Goal: Task Accomplishment & Management: Manage account settings

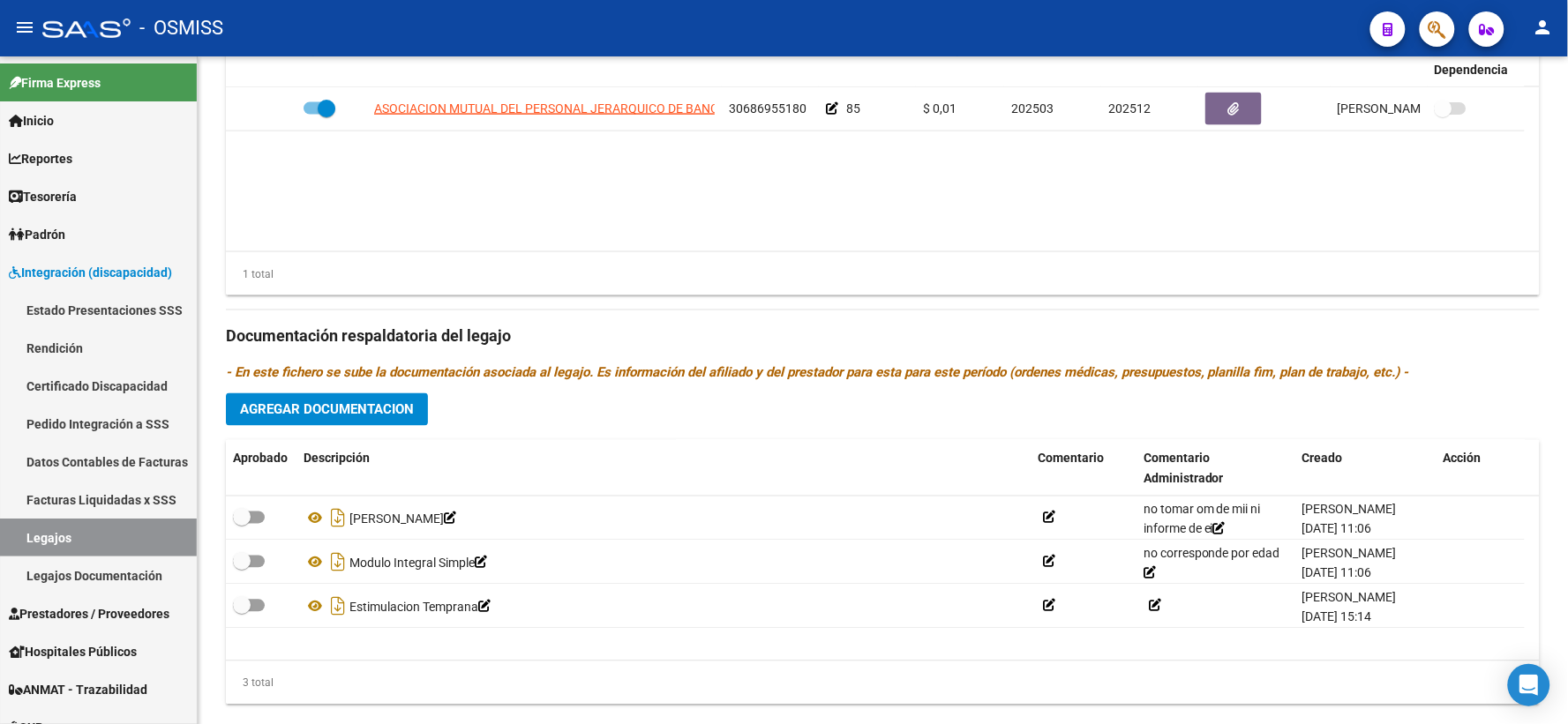
scroll to position [815, 0]
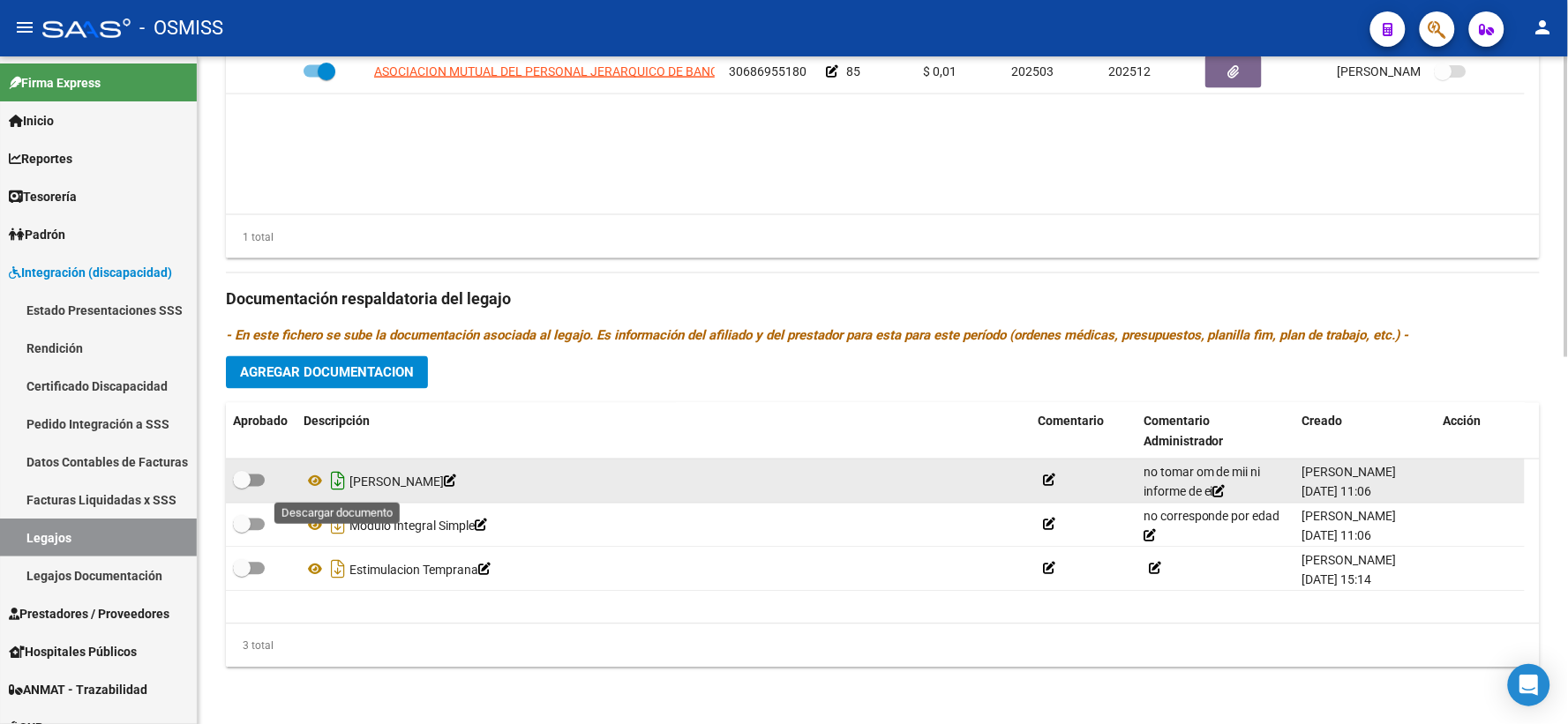
click at [337, 481] on icon "Descargar documento" at bounding box center [338, 481] width 22 height 28
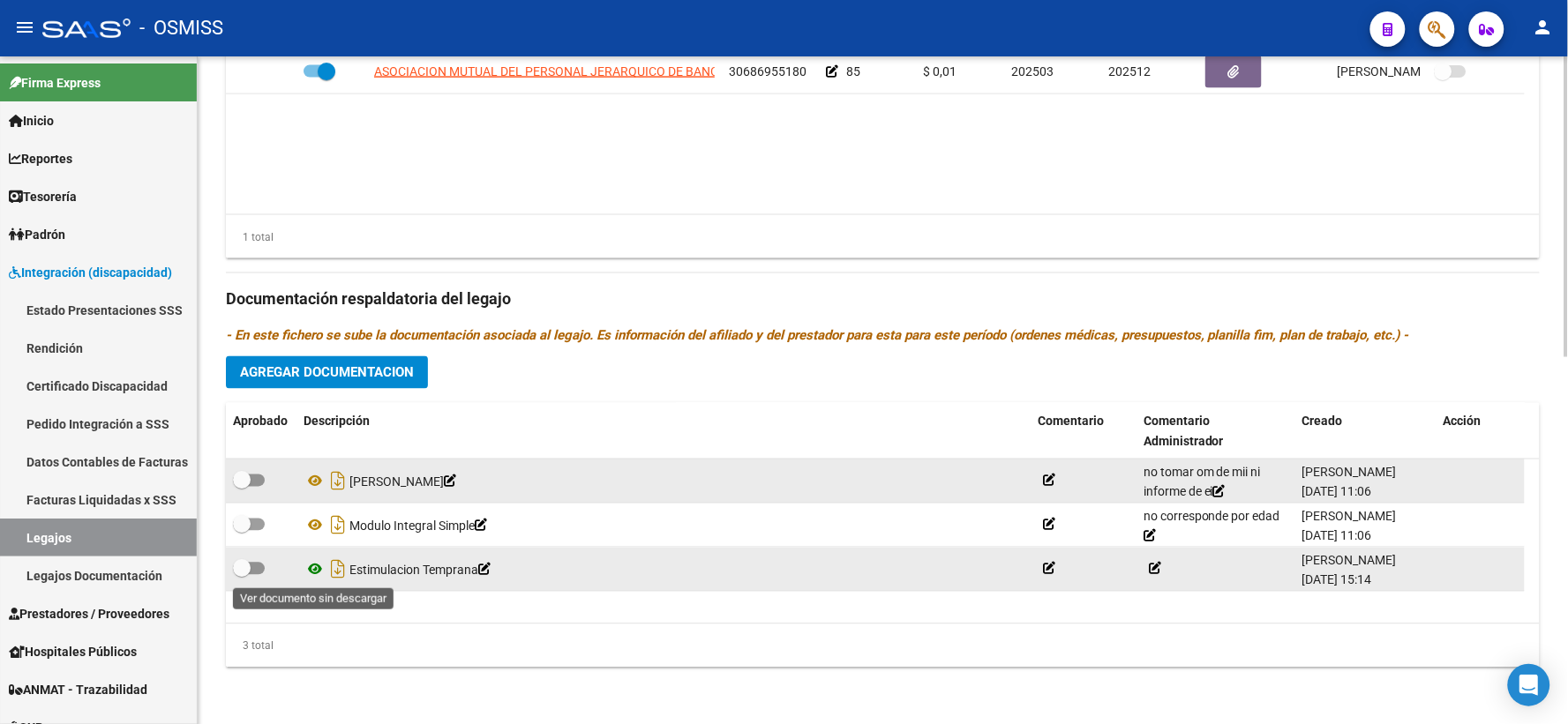
click at [316, 569] on icon at bounding box center [315, 569] width 22 height 22
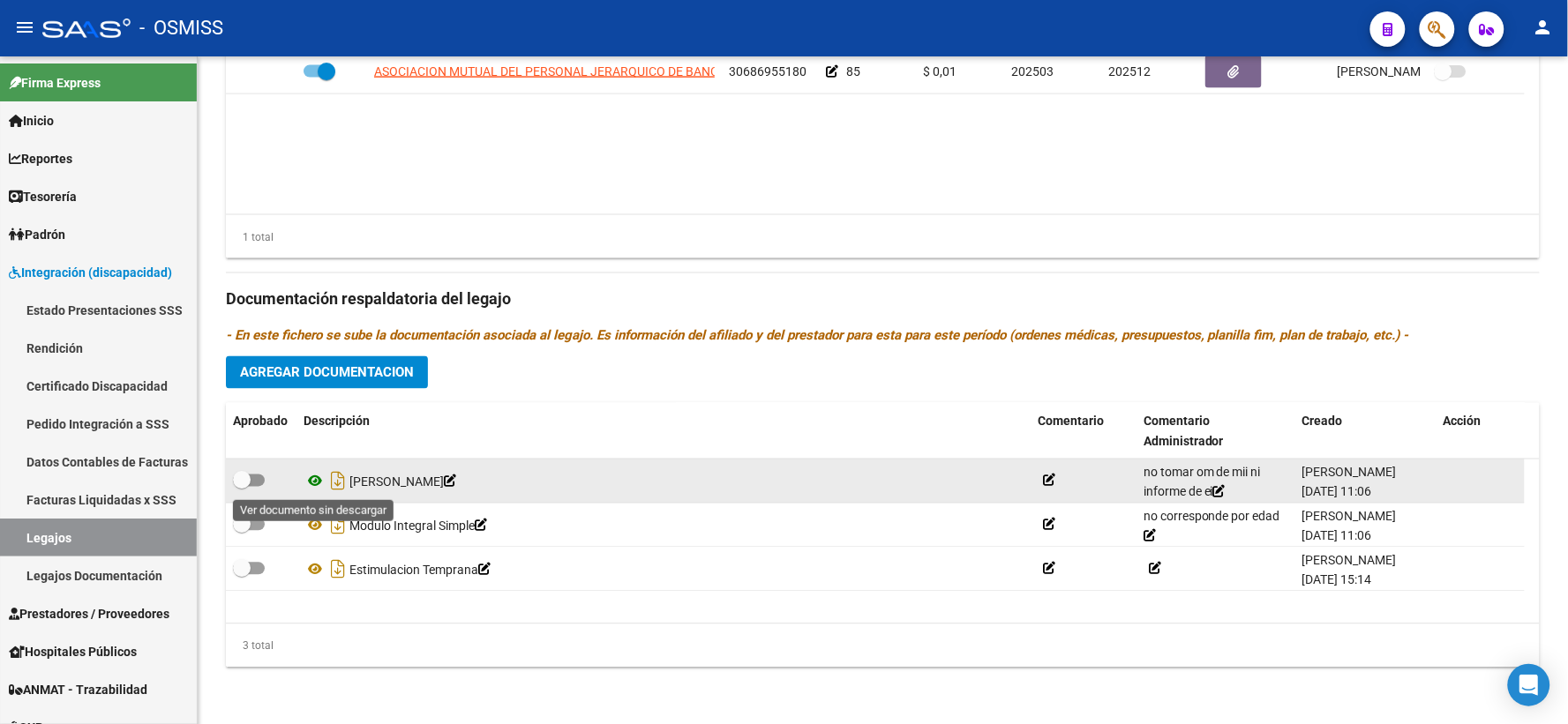
click at [314, 480] on icon at bounding box center [315, 481] width 22 height 22
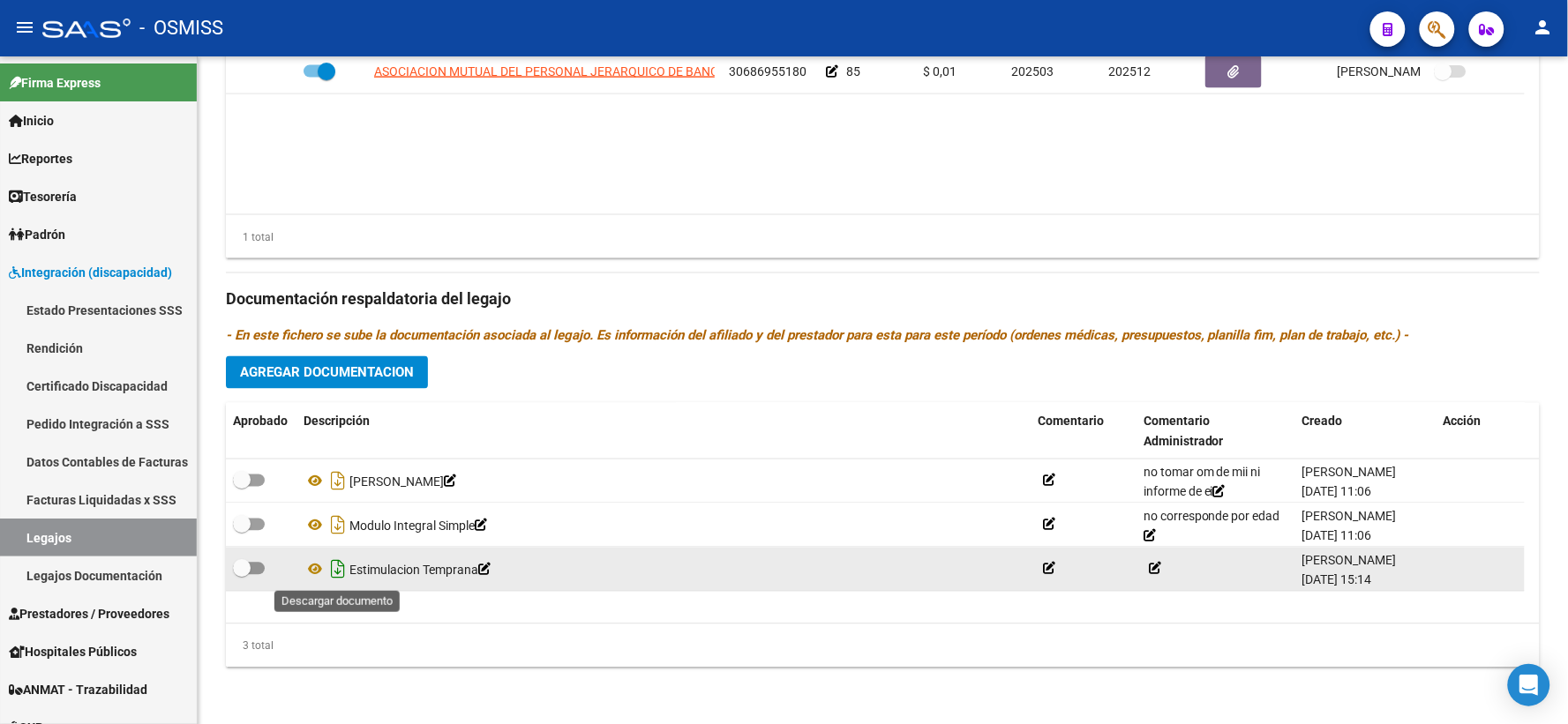
click at [333, 571] on icon "Descargar documento" at bounding box center [338, 570] width 22 height 28
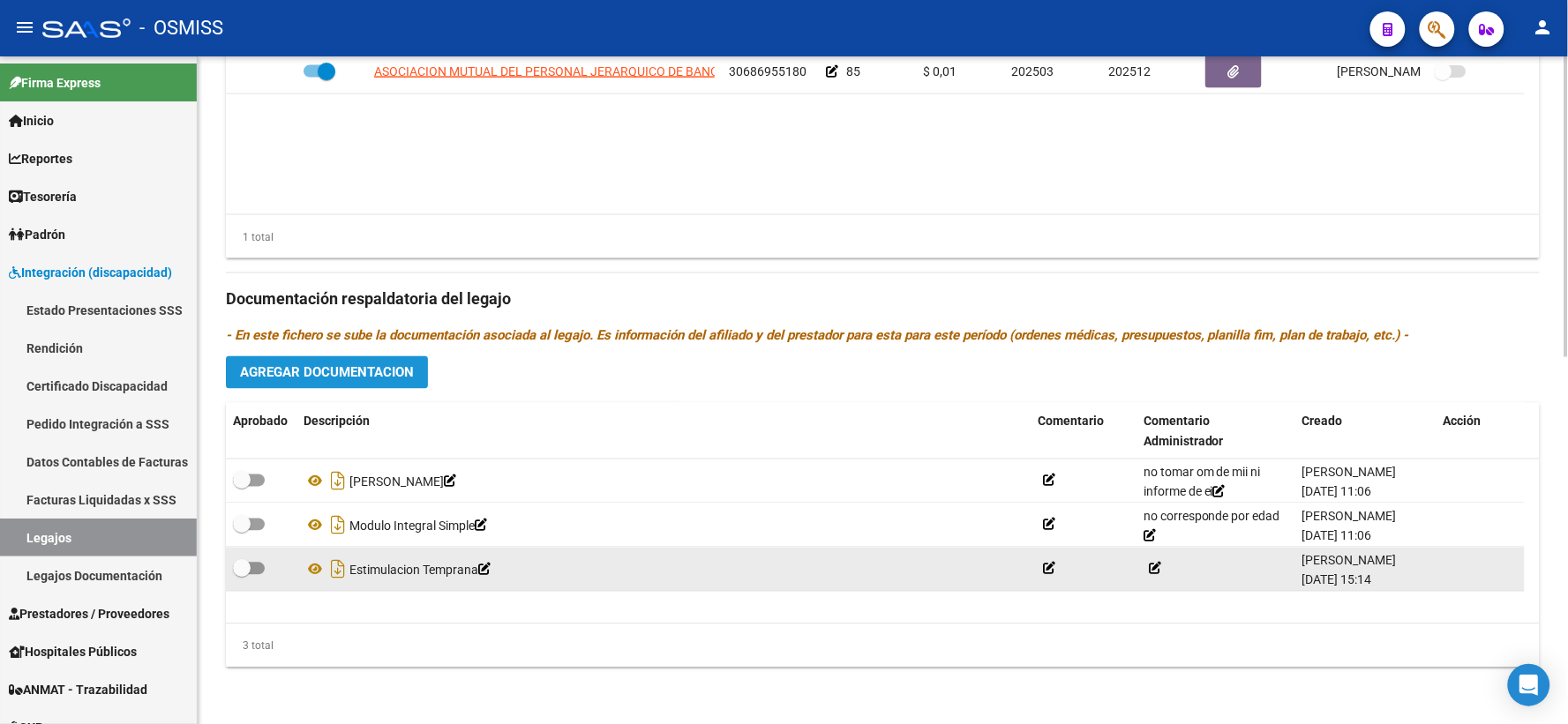
click at [340, 381] on span "Agregar Documentacion" at bounding box center [327, 373] width 174 height 16
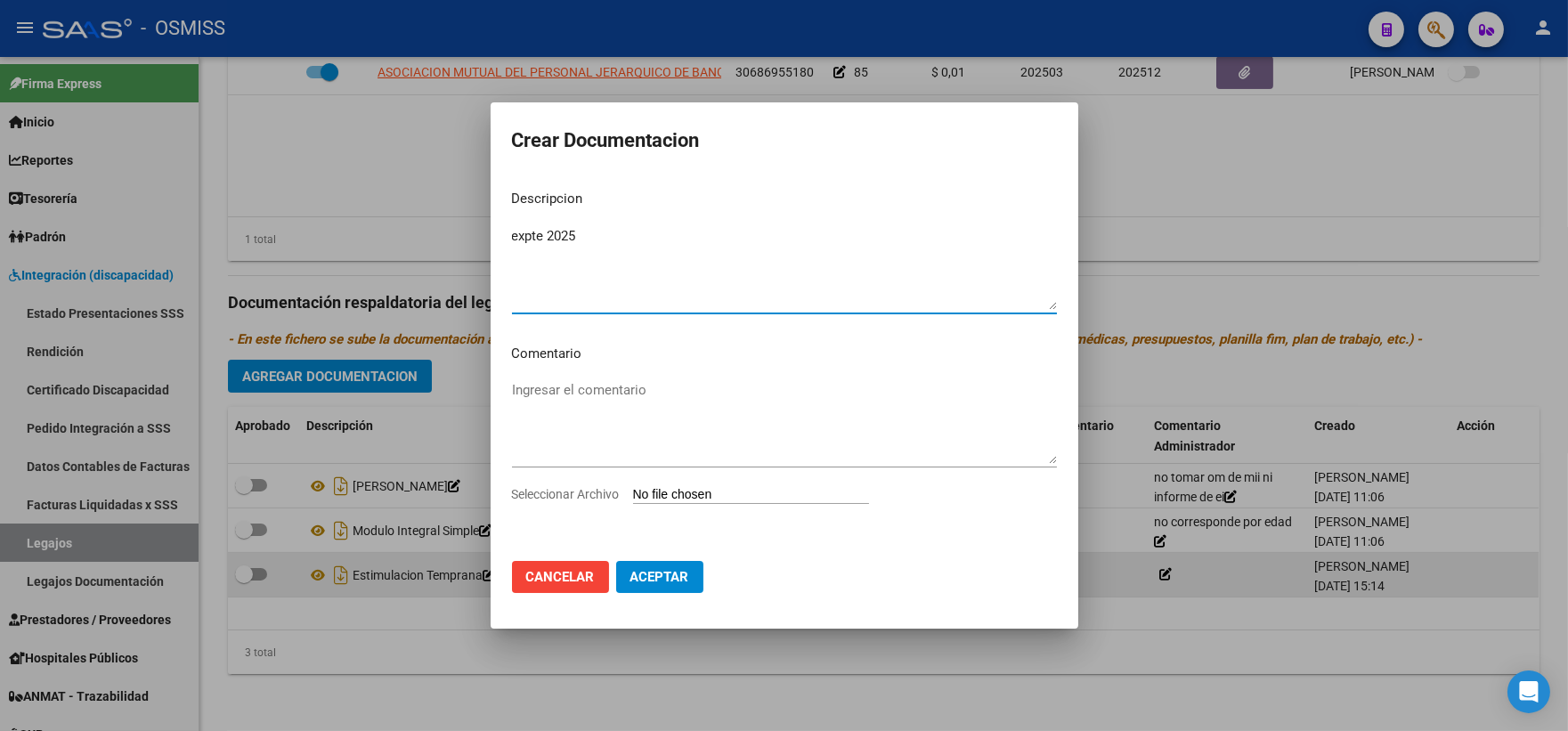
type textarea "expte 2025"
type input "C:\fakepath\ilovepdf_merged_compressed - 2025-10-09T113707.211.pdf"
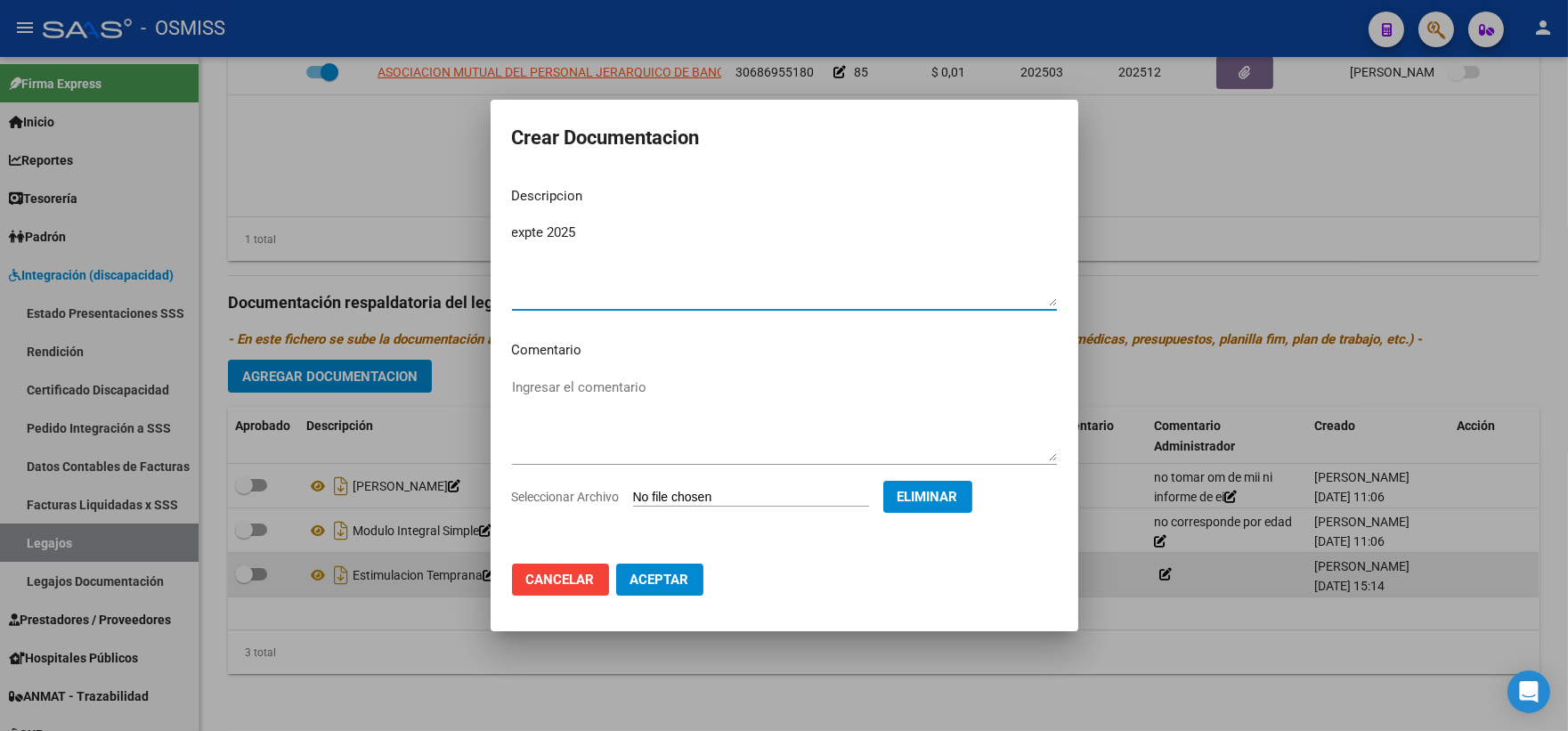
click at [654, 575] on span "Aceptar" at bounding box center [660, 580] width 59 height 16
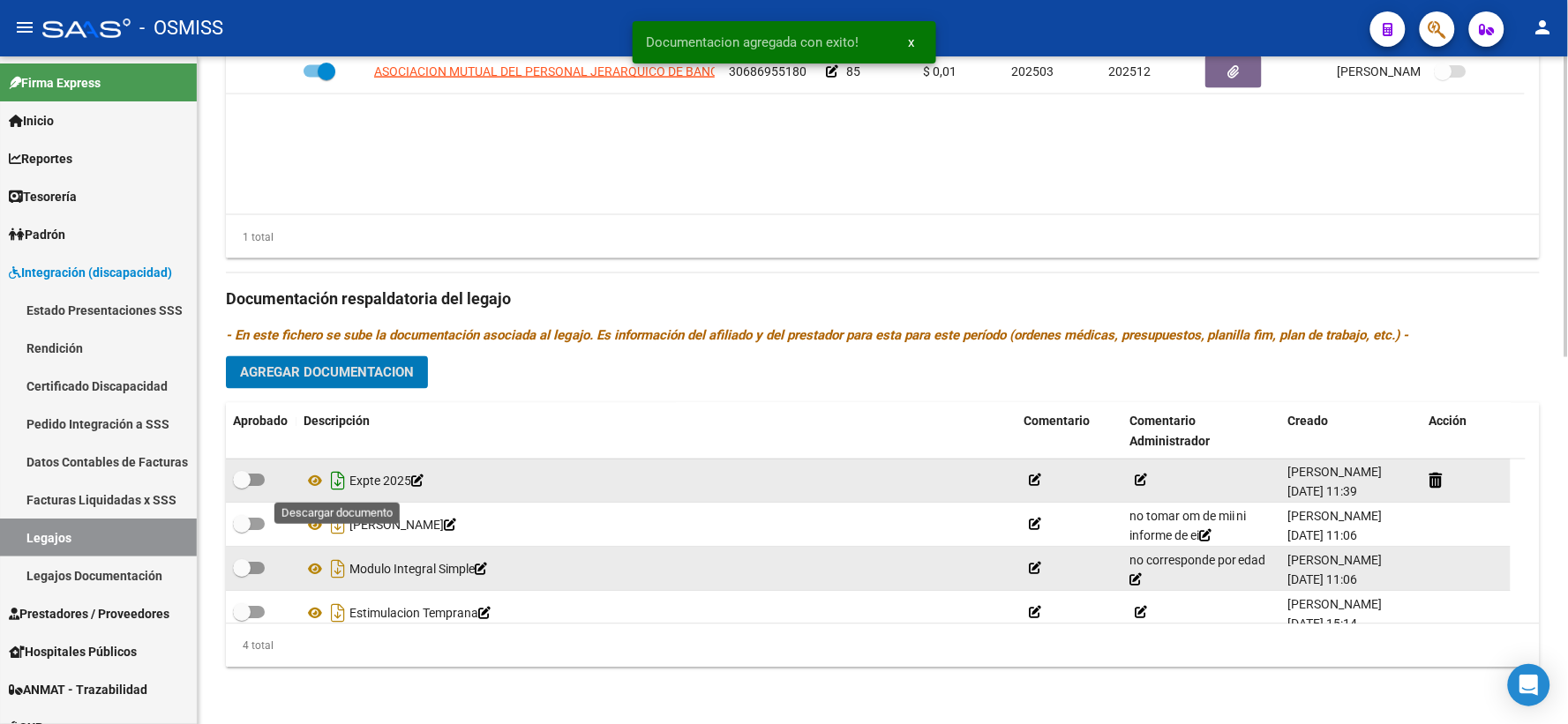
click at [338, 474] on icon "Descargar documento" at bounding box center [338, 481] width 22 height 28
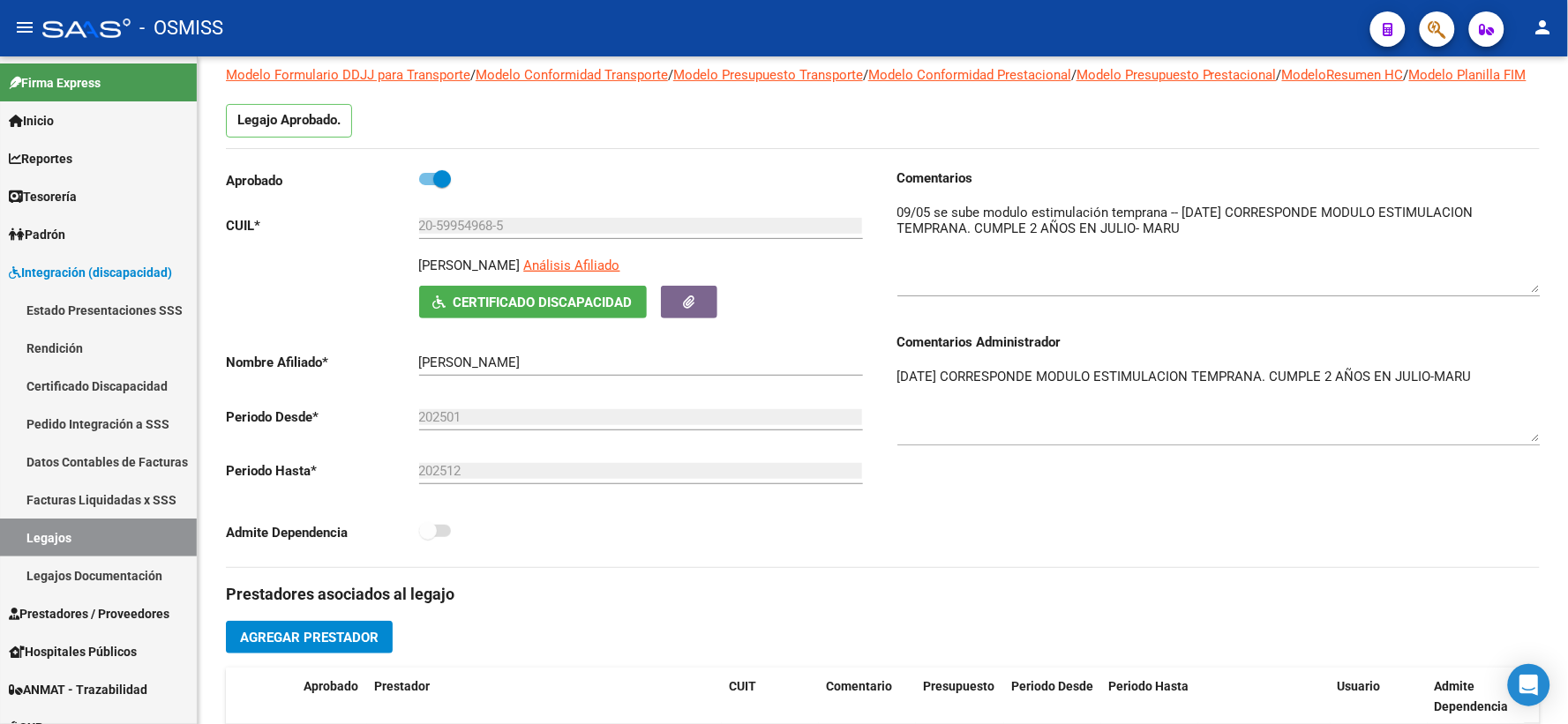
scroll to position [0, 0]
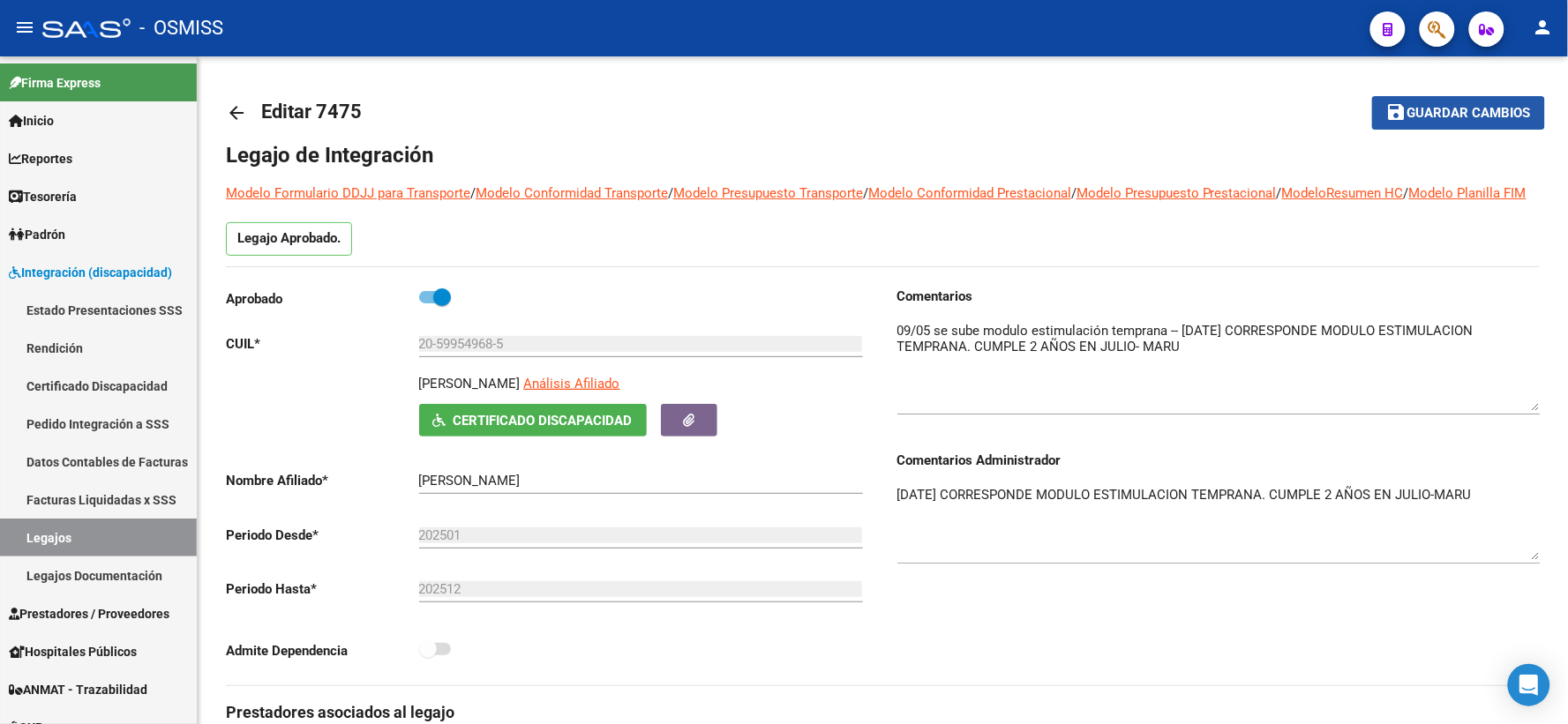
click at [1470, 101] on button "save Guardar cambios" at bounding box center [1458, 112] width 173 height 33
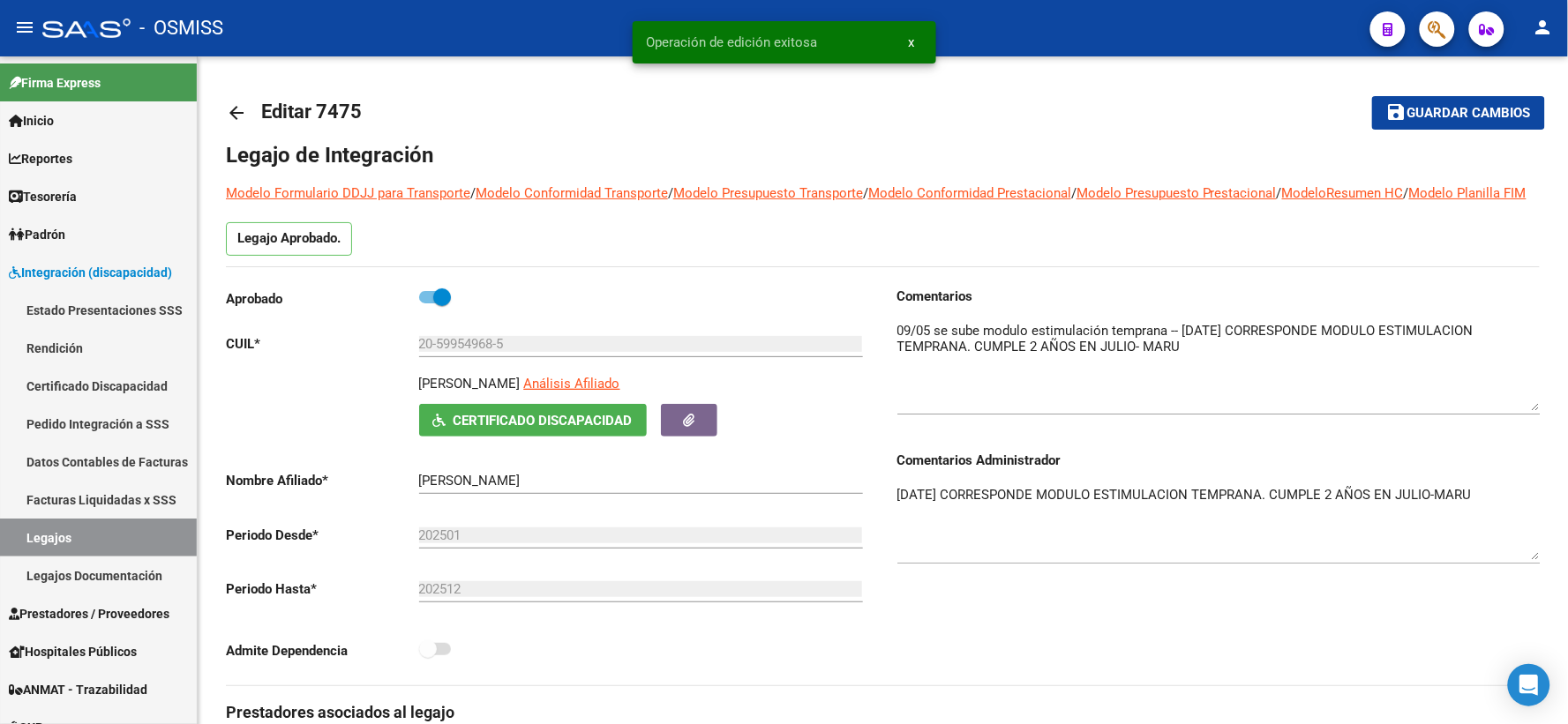
click at [234, 113] on mat-icon "arrow_back" at bounding box center [236, 112] width 22 height 22
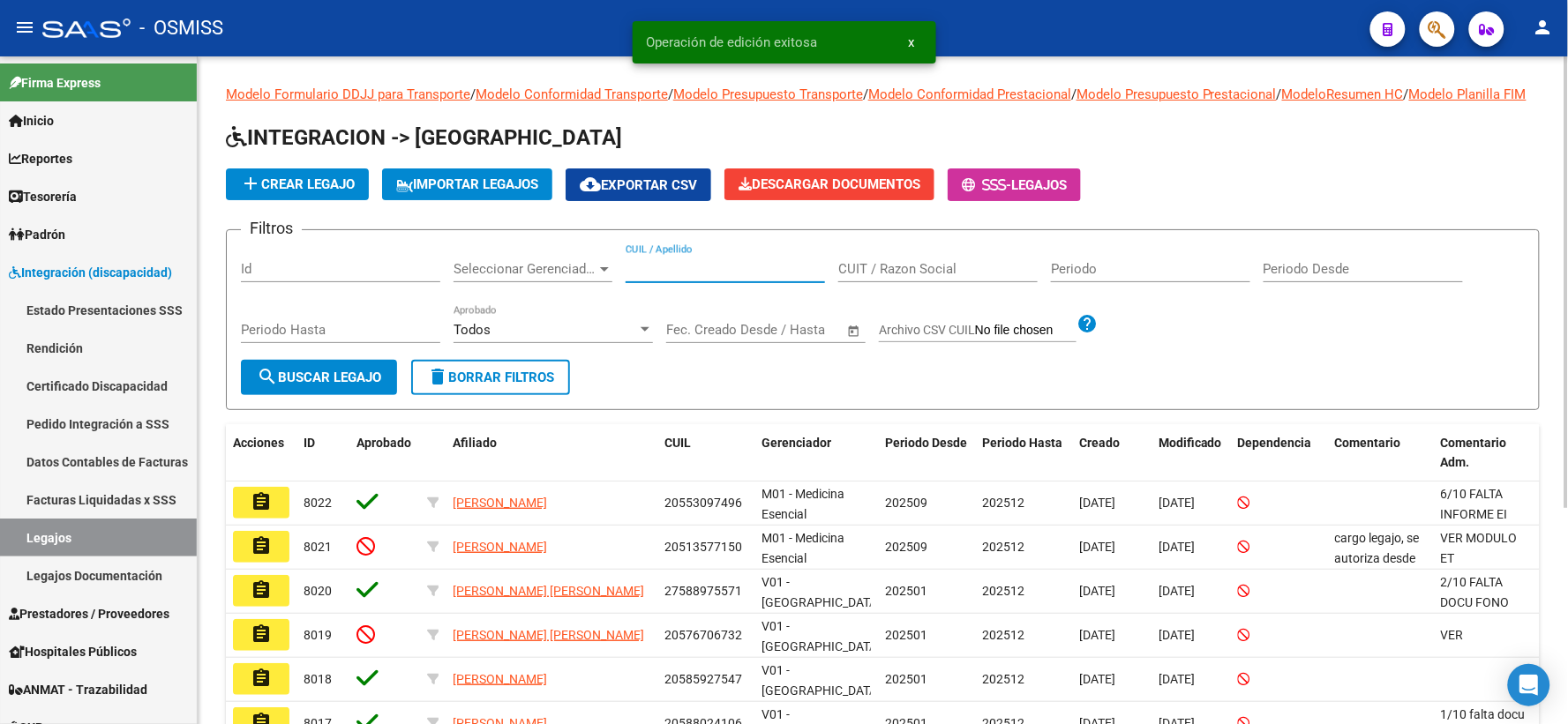
click at [648, 277] on input "CUIL / Apellido" at bounding box center [725, 269] width 200 height 16
paste input "27587546146"
type input "27587546146"
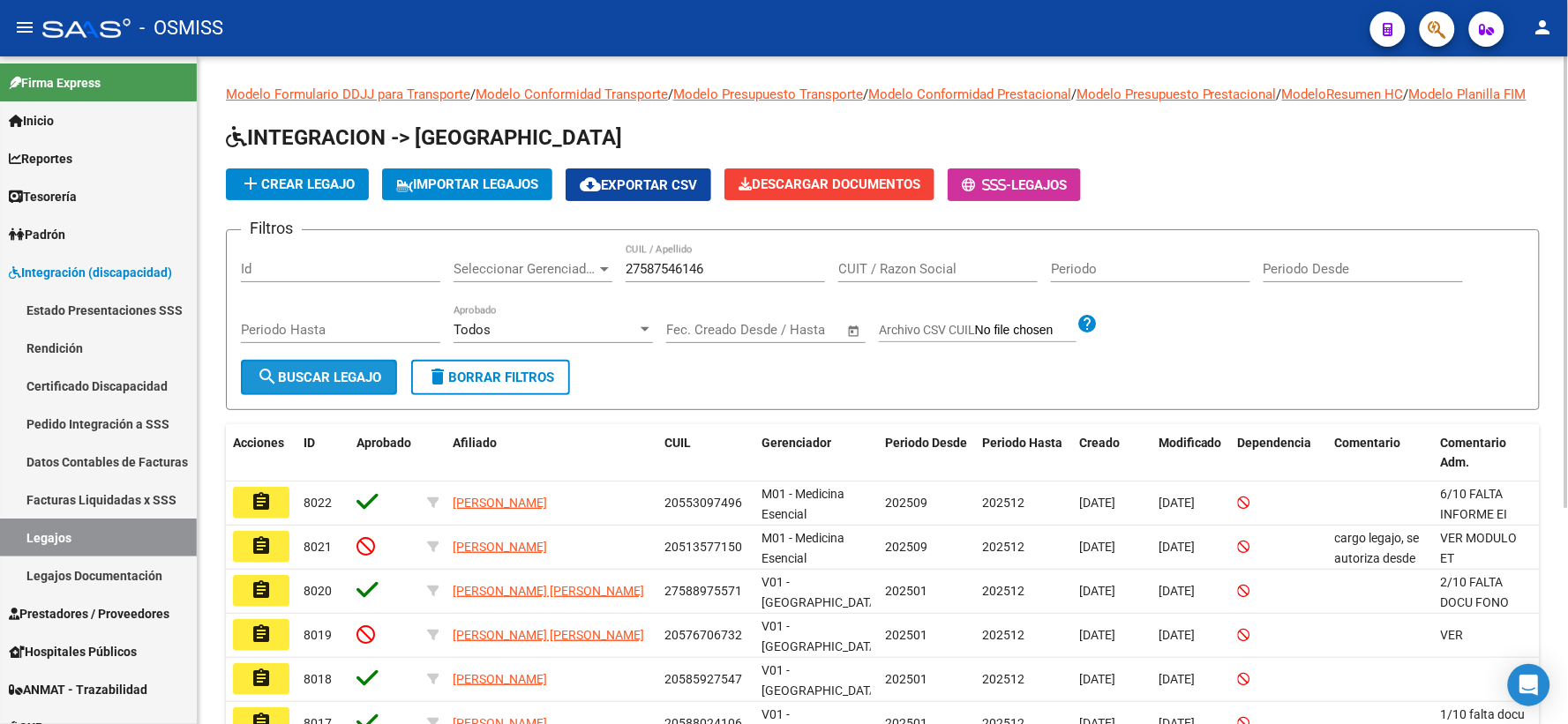
click at [307, 386] on span "search Buscar Legajo" at bounding box center [318, 377] width 125 height 16
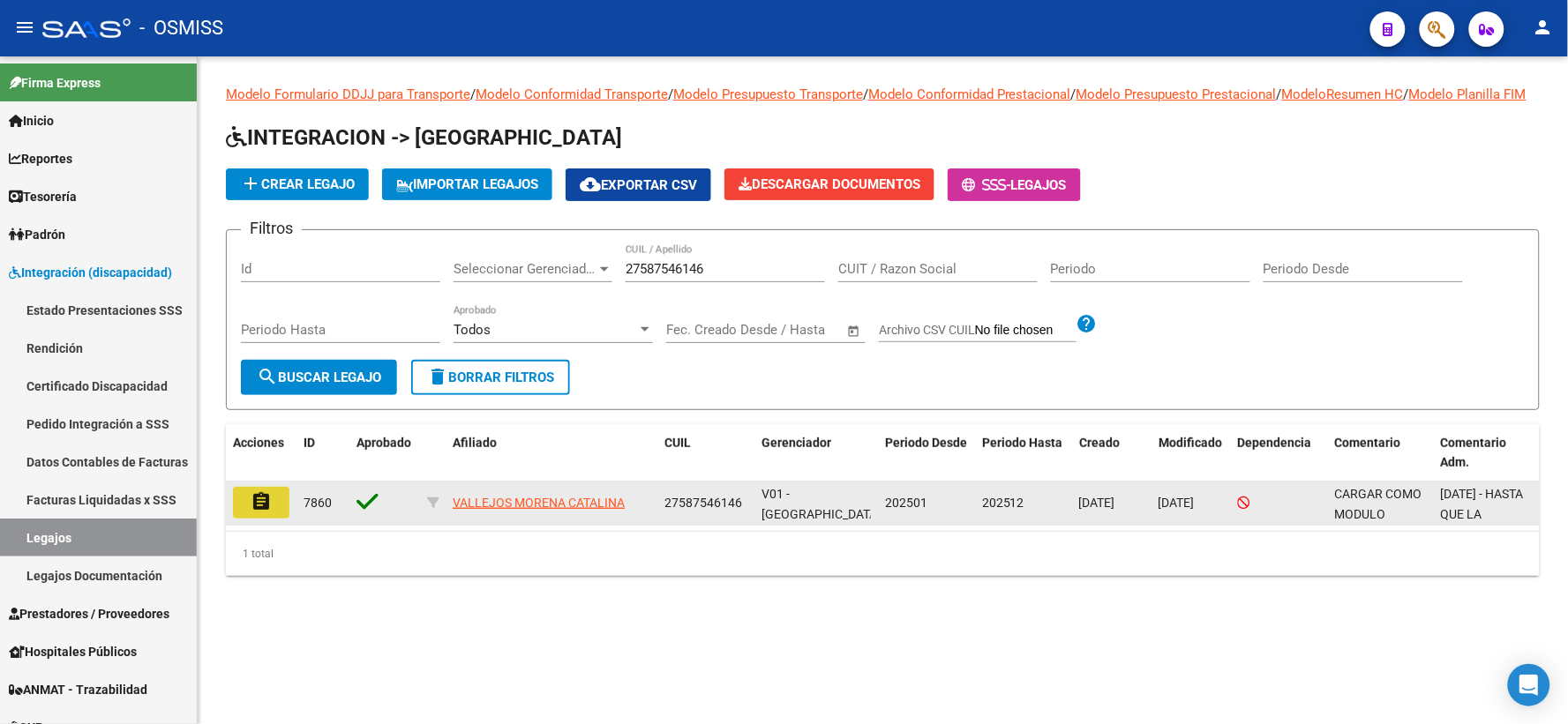
click at [271, 512] on mat-icon "assignment" at bounding box center [261, 502] width 22 height 22
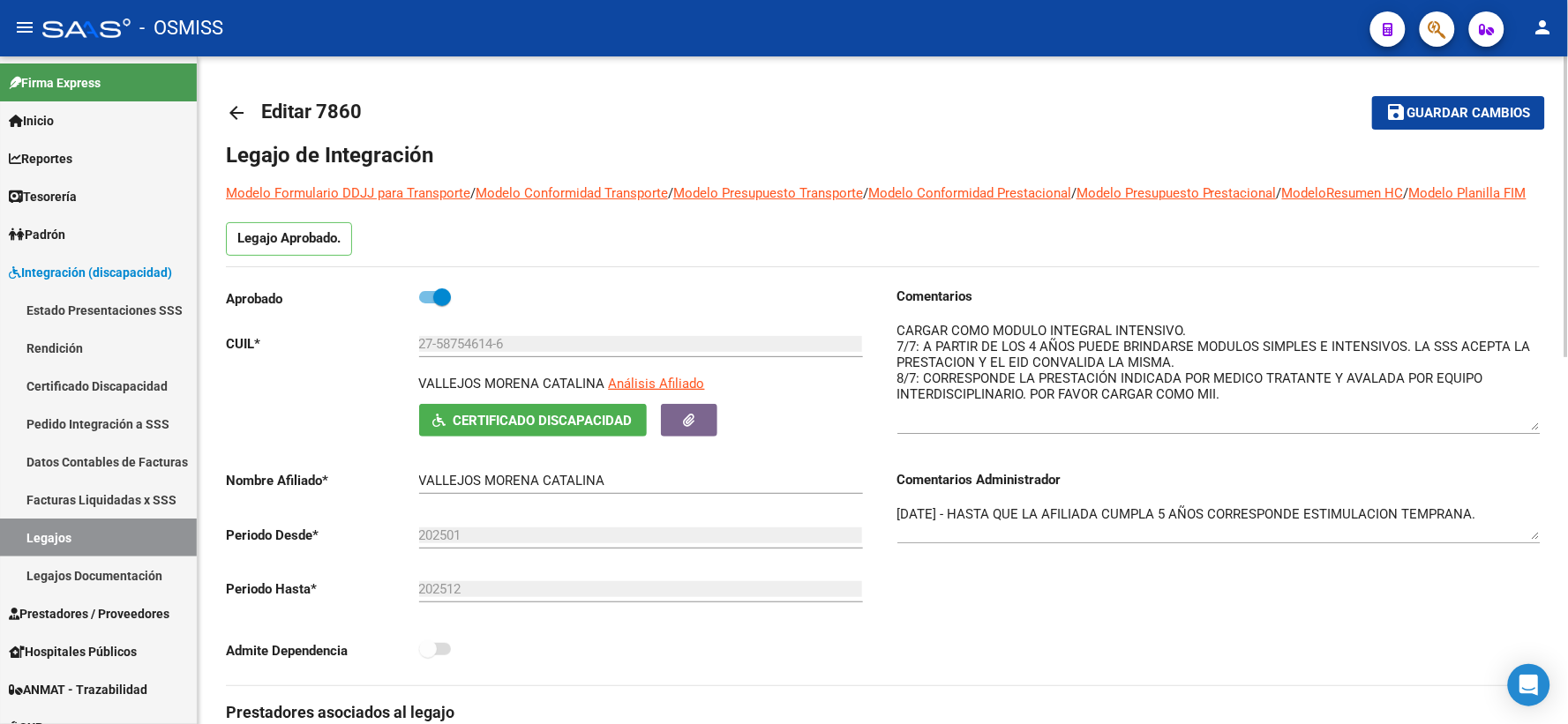
drag, startPoint x: 1532, startPoint y: 375, endPoint x: 1546, endPoint y: 451, distance: 77.3
drag, startPoint x: 1533, startPoint y: 558, endPoint x: 1535, endPoint y: 570, distance: 12.2
click at [1535, 553] on textarea "[DATE] - HASTA QUE LA AFILIADA CUMPLA 5 AÑOS CORRESPONDE ESTIMULACION TEMPRANA." at bounding box center [1219, 529] width 643 height 47
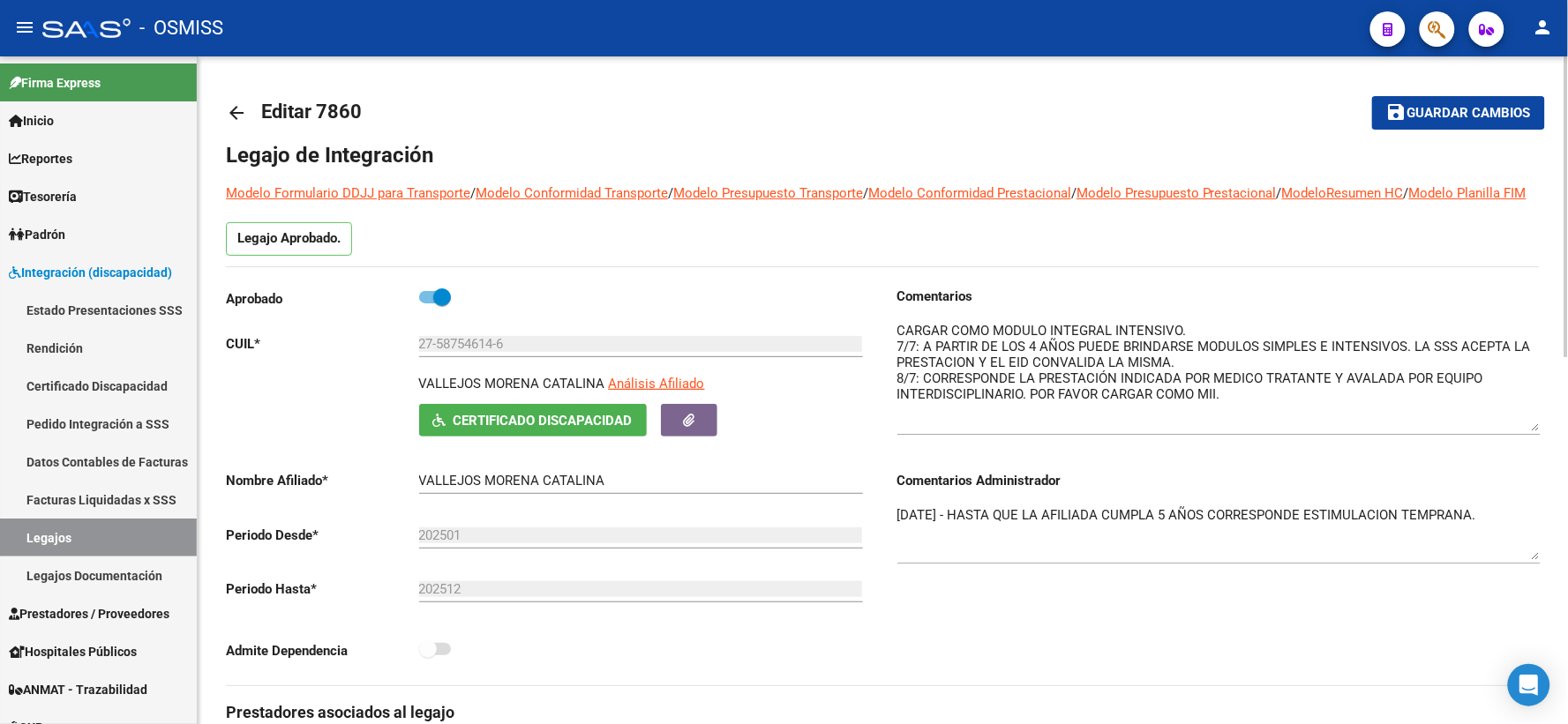
click at [1535, 560] on textarea "[DATE] - HASTA QUE LA AFILIADA CUMPLA 5 AÑOS CORRESPONDE ESTIMULACION TEMPRANA." at bounding box center [1219, 533] width 643 height 54
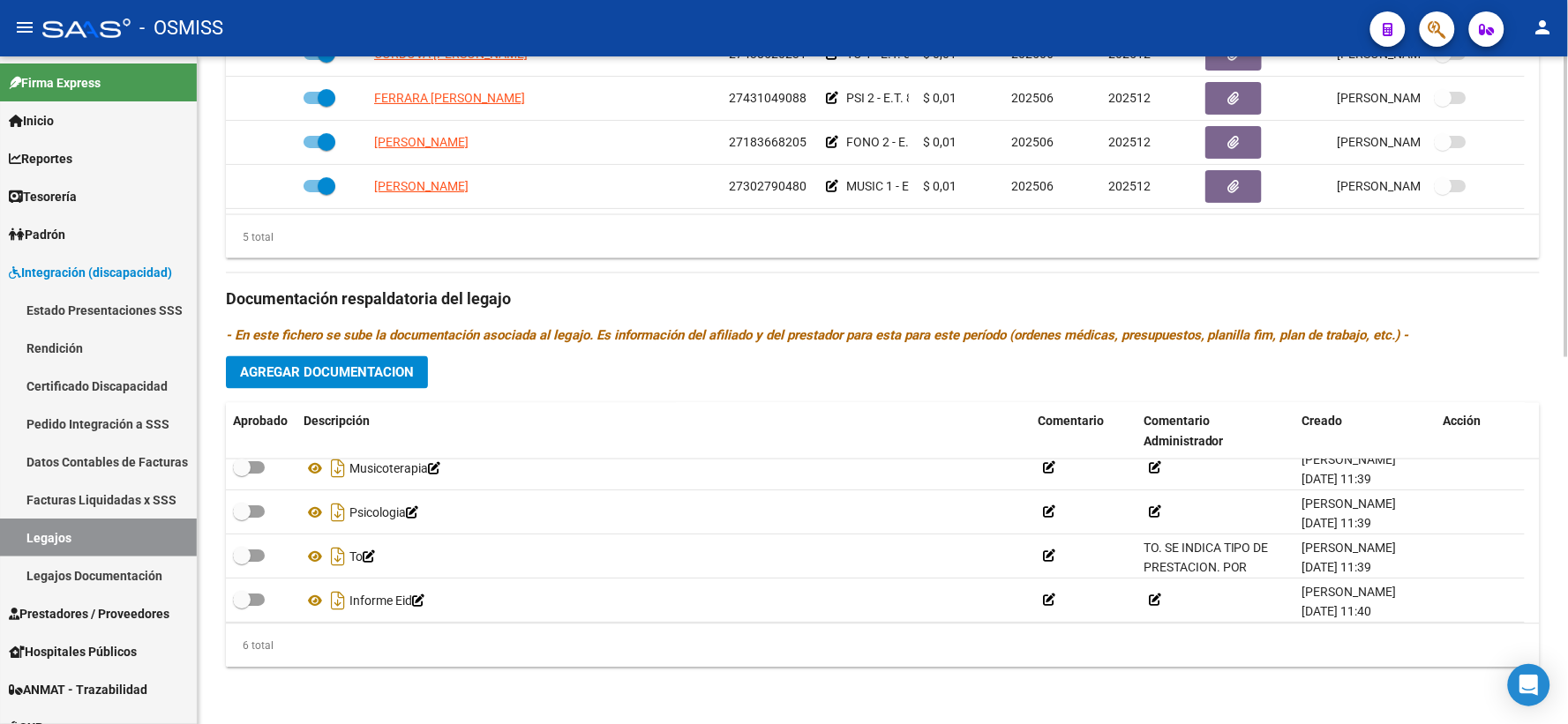
scroll to position [106, 0]
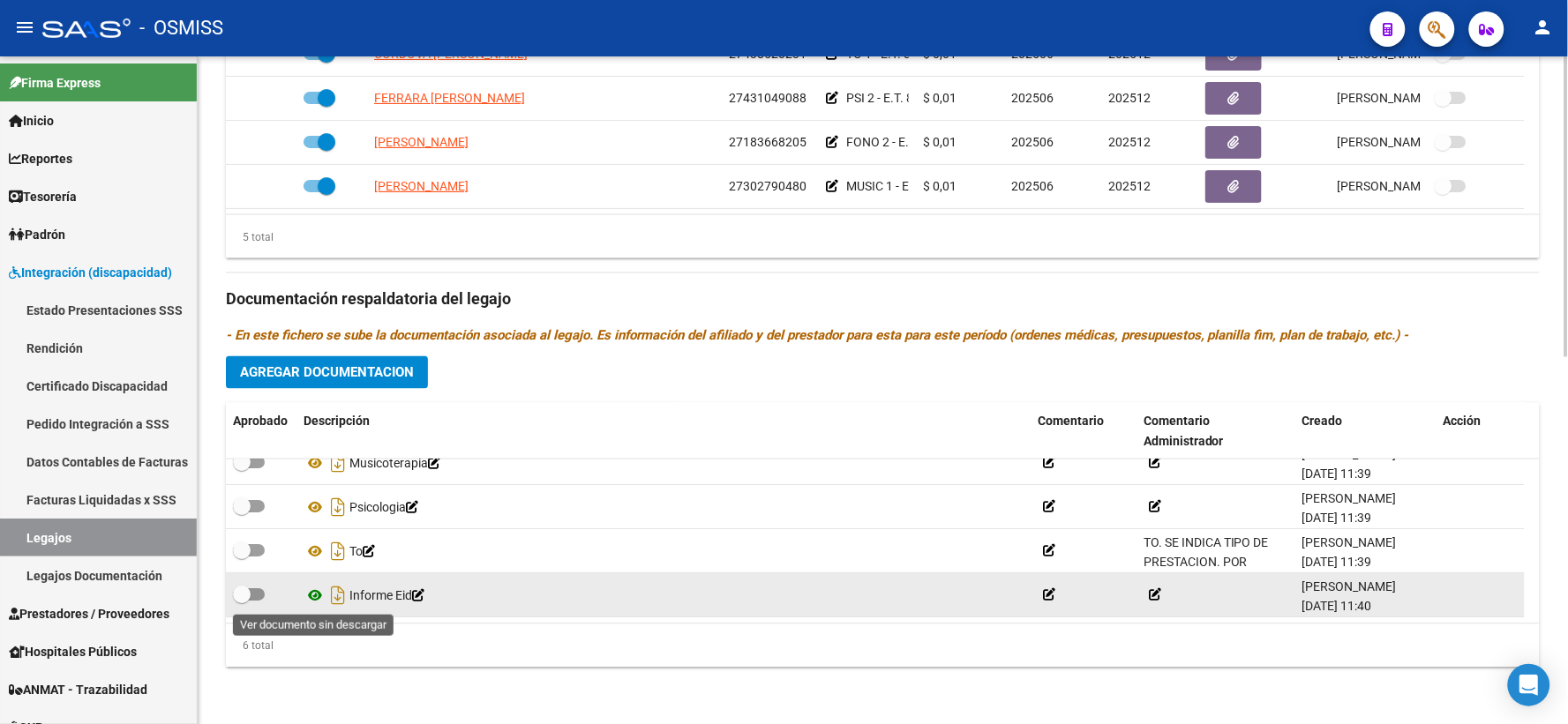
click at [316, 595] on icon at bounding box center [315, 597] width 22 height 22
click at [1154, 593] on icon at bounding box center [1155, 595] width 12 height 12
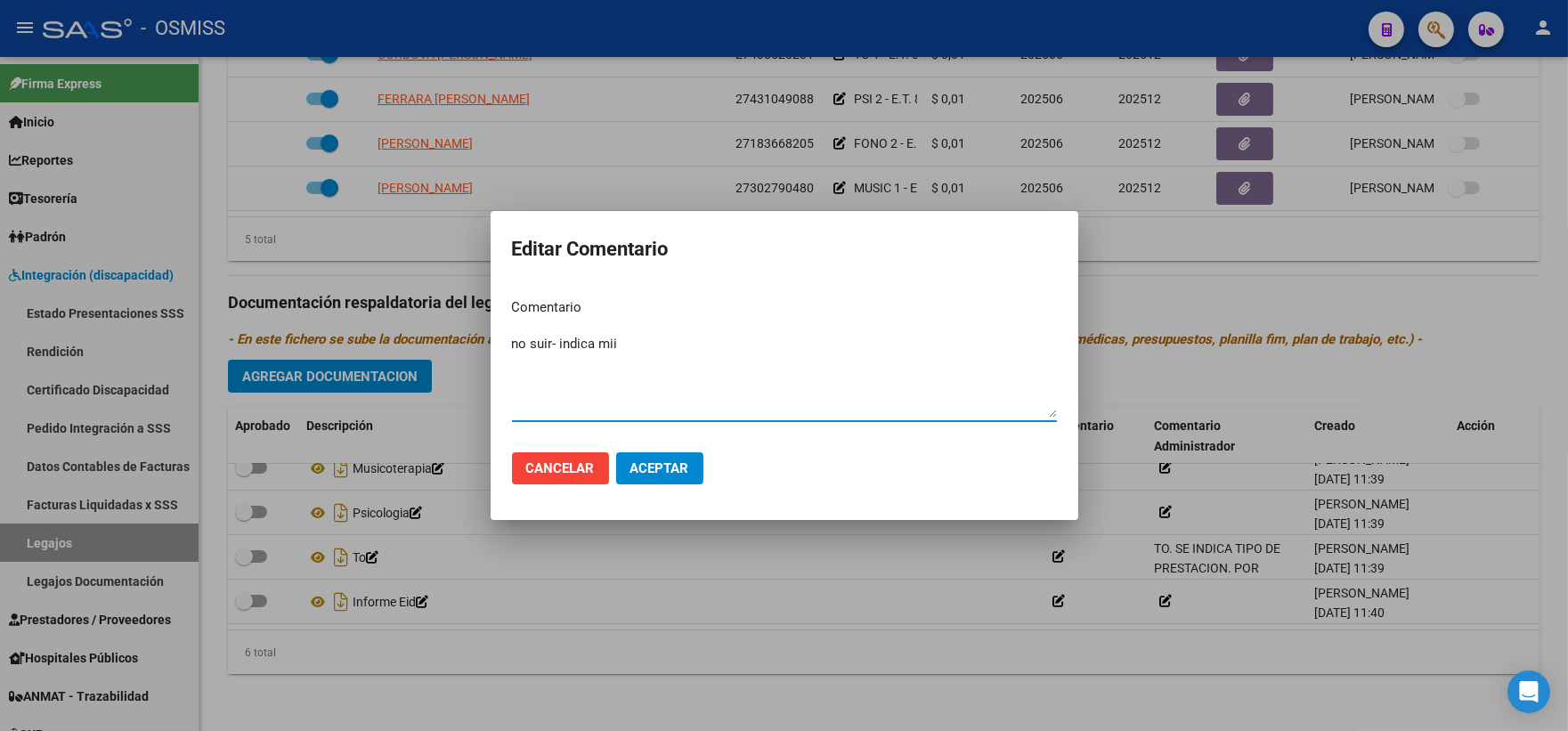
click at [542, 337] on textarea "no suir- indica mii" at bounding box center [784, 375] width 545 height 84
type textarea "no subir- indica mii"
click at [678, 469] on span "Aceptar" at bounding box center [660, 468] width 59 height 16
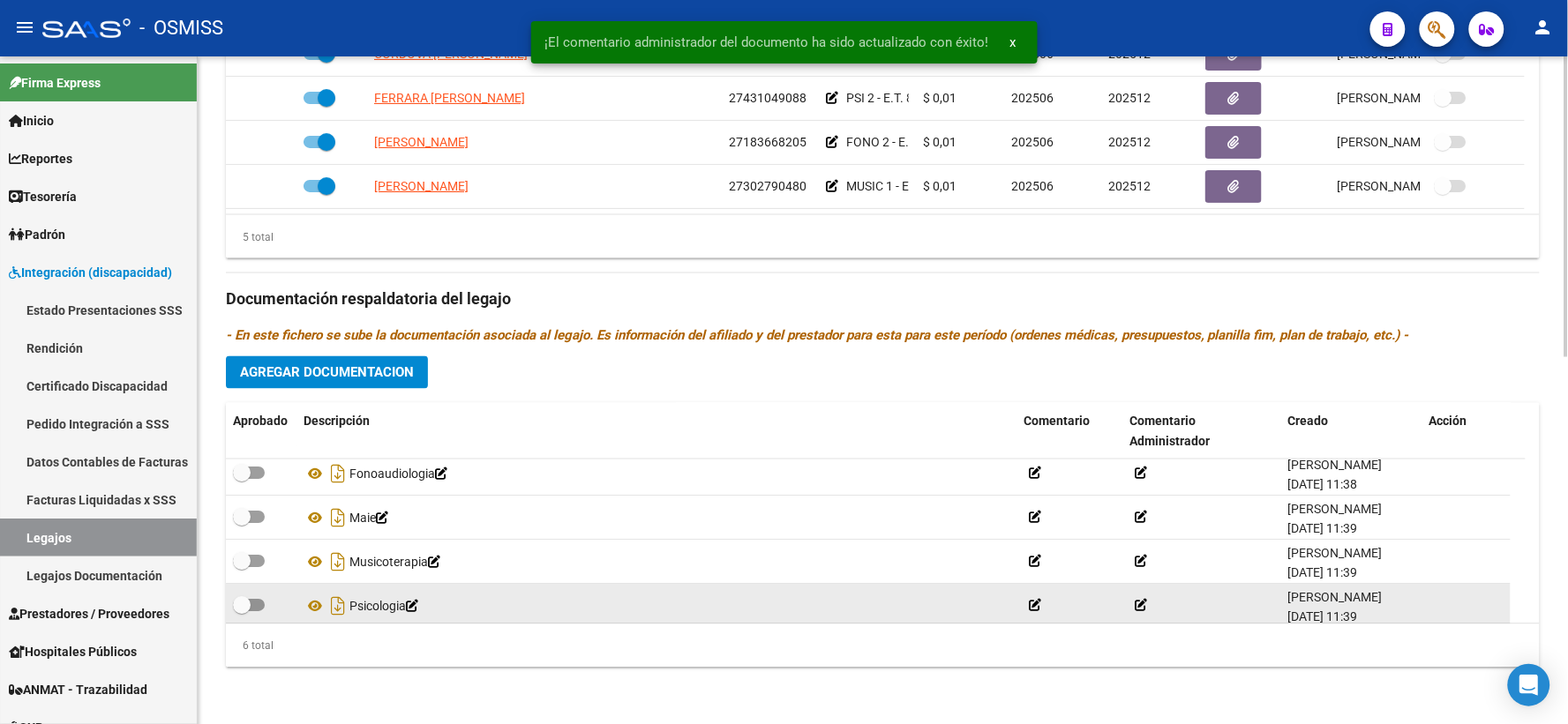
scroll to position [0, 0]
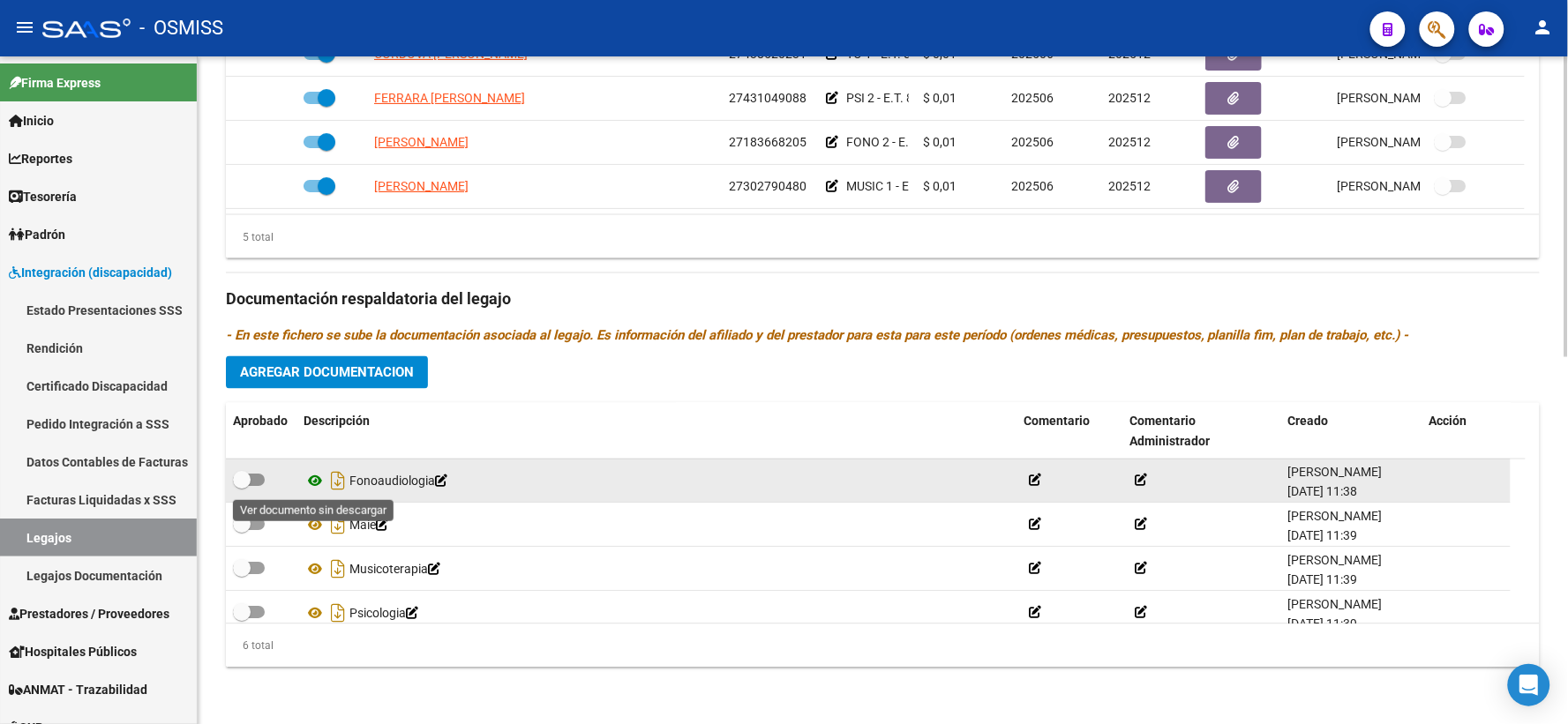
click at [316, 483] on icon at bounding box center [315, 481] width 22 height 22
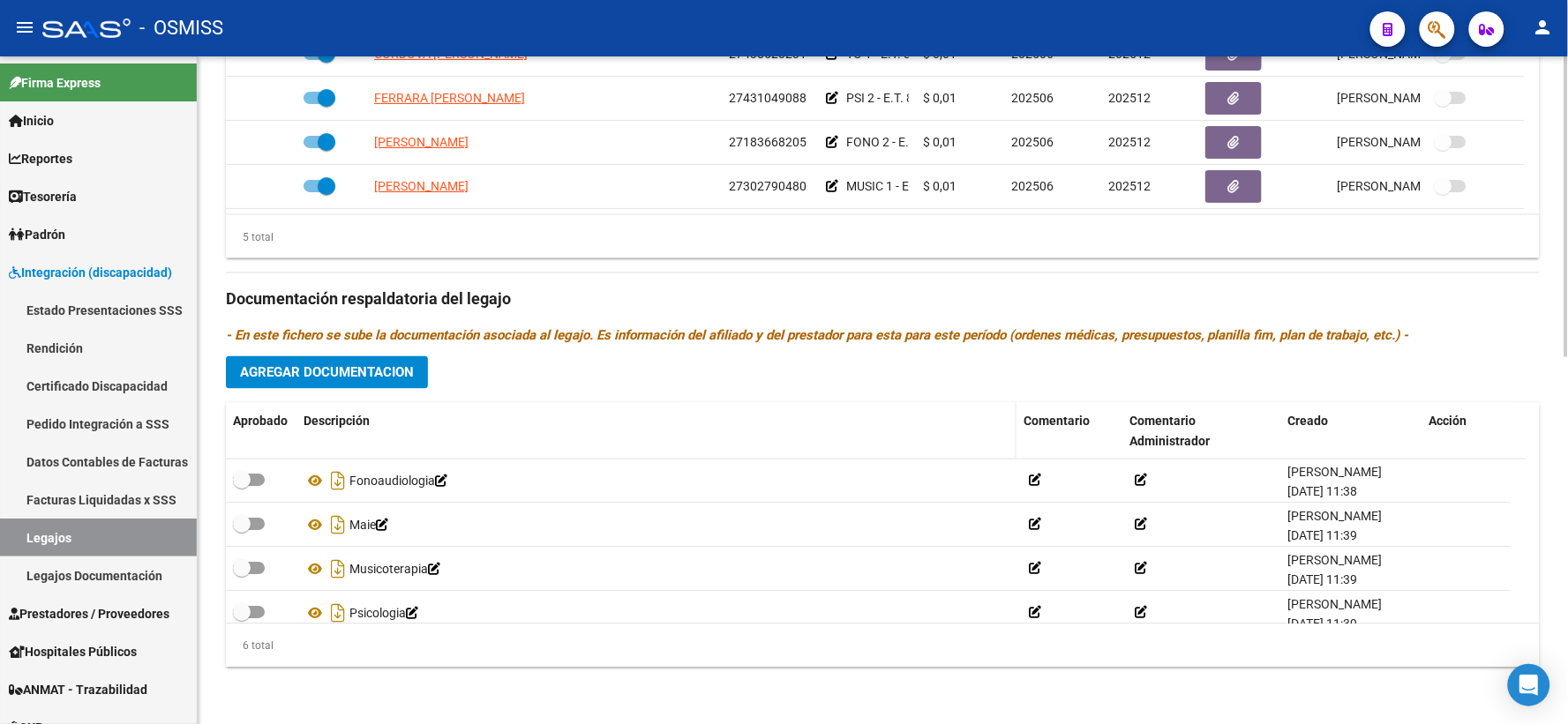
click at [729, 427] on div "Descripción" at bounding box center [657, 422] width 706 height 21
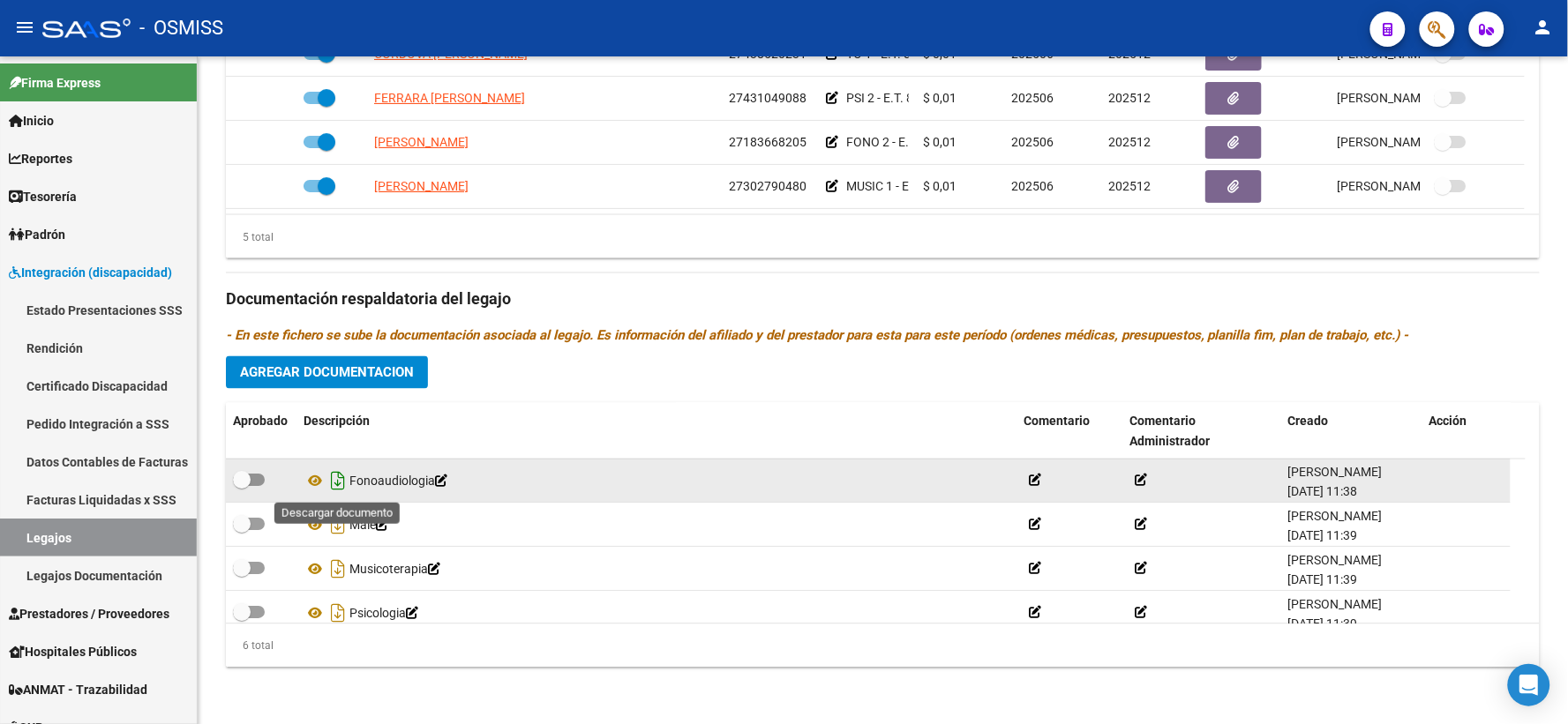
click at [333, 485] on icon "Descargar documento" at bounding box center [338, 481] width 22 height 28
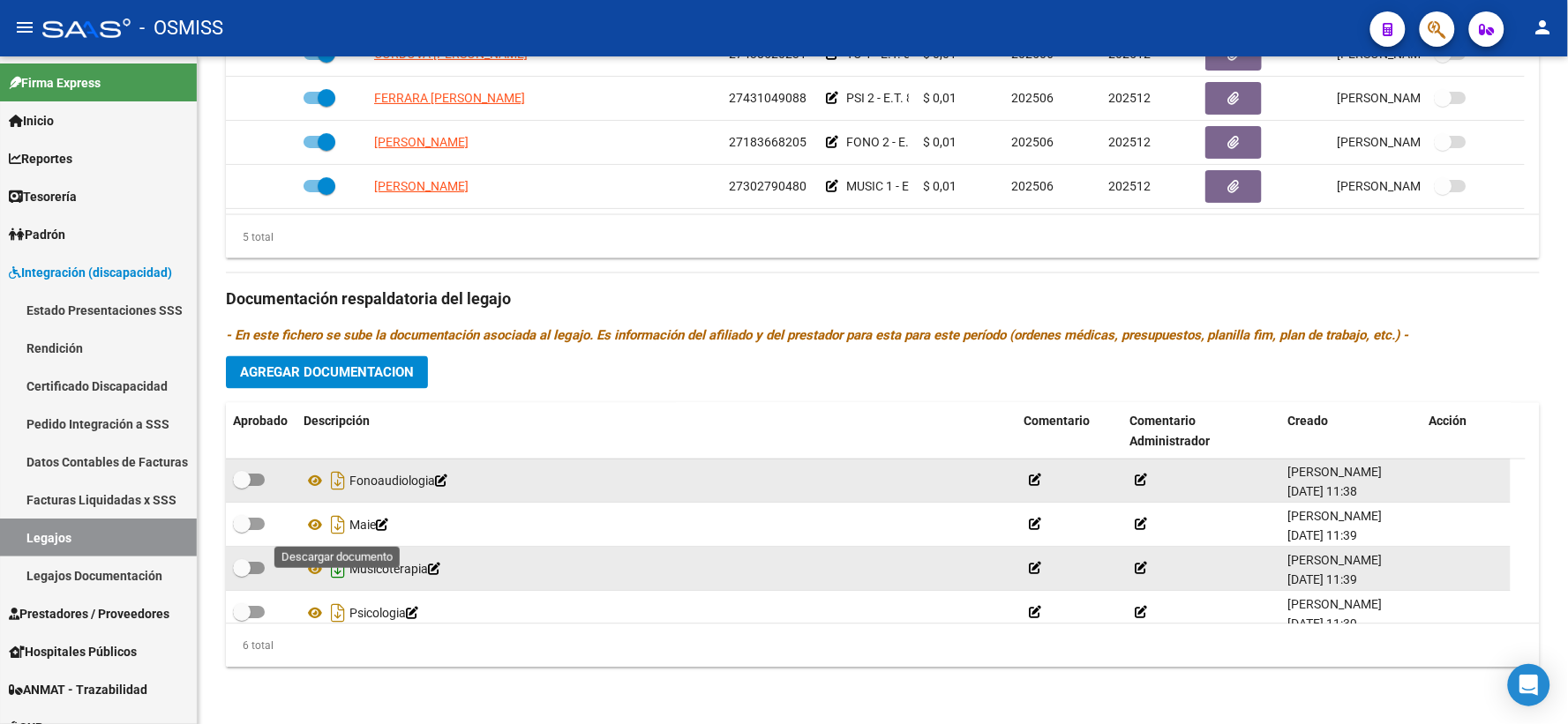
drag, startPoint x: 337, startPoint y: 525, endPoint x: 343, endPoint y: 560, distance: 35.5
click at [337, 525] on icon "Descargar documento" at bounding box center [338, 525] width 22 height 28
click at [337, 568] on icon "Descargar documento" at bounding box center [338, 570] width 22 height 28
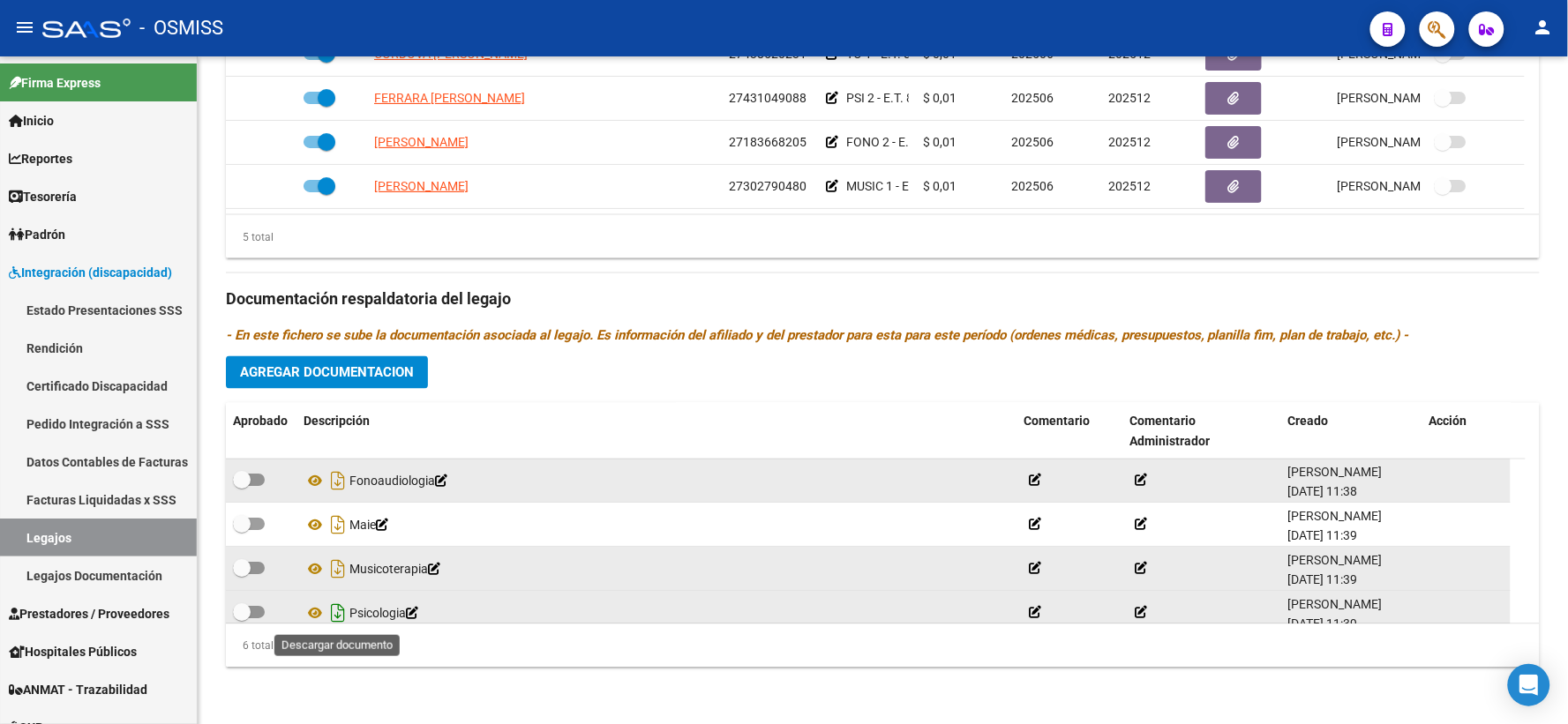
click at [339, 613] on icon "Descargar documento" at bounding box center [338, 614] width 22 height 28
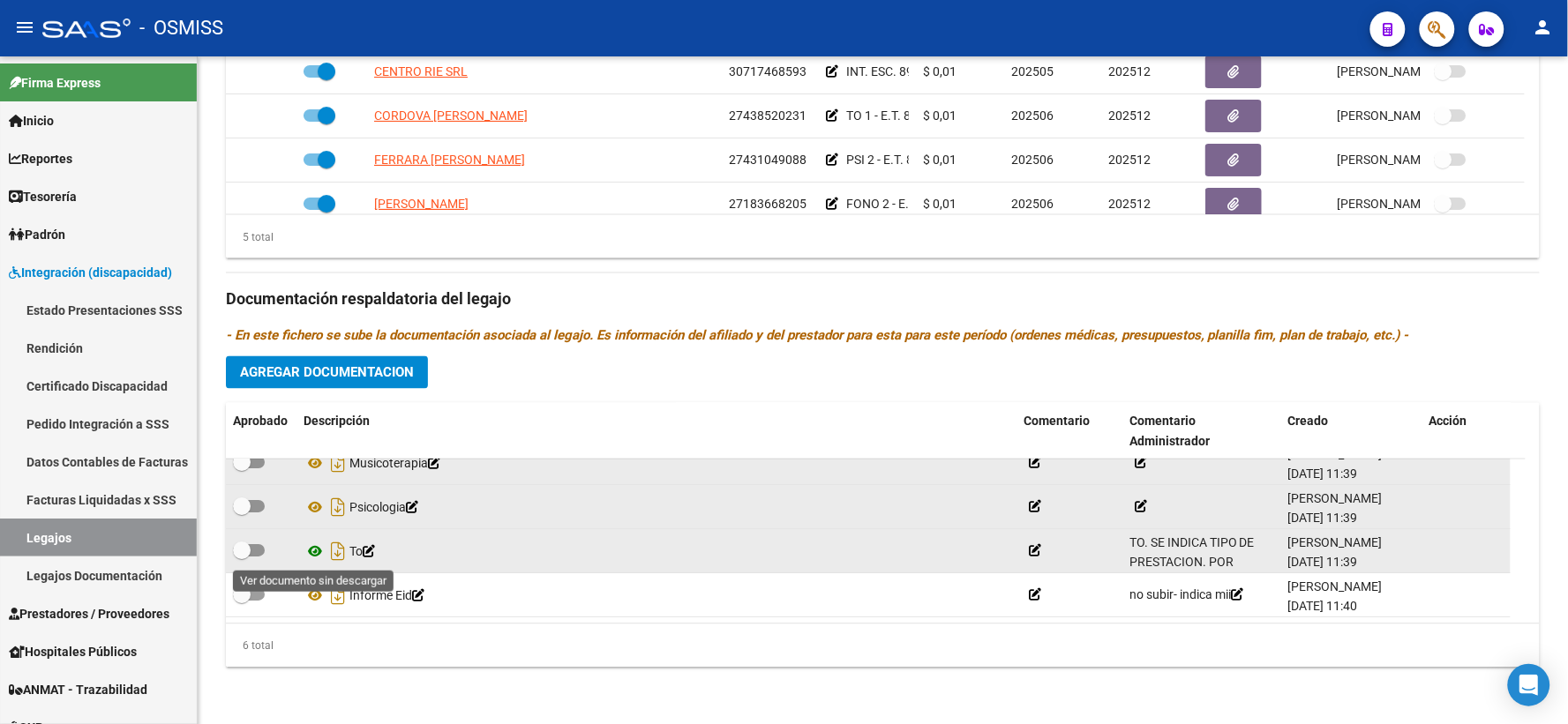
click at [312, 549] on icon at bounding box center [315, 552] width 22 height 22
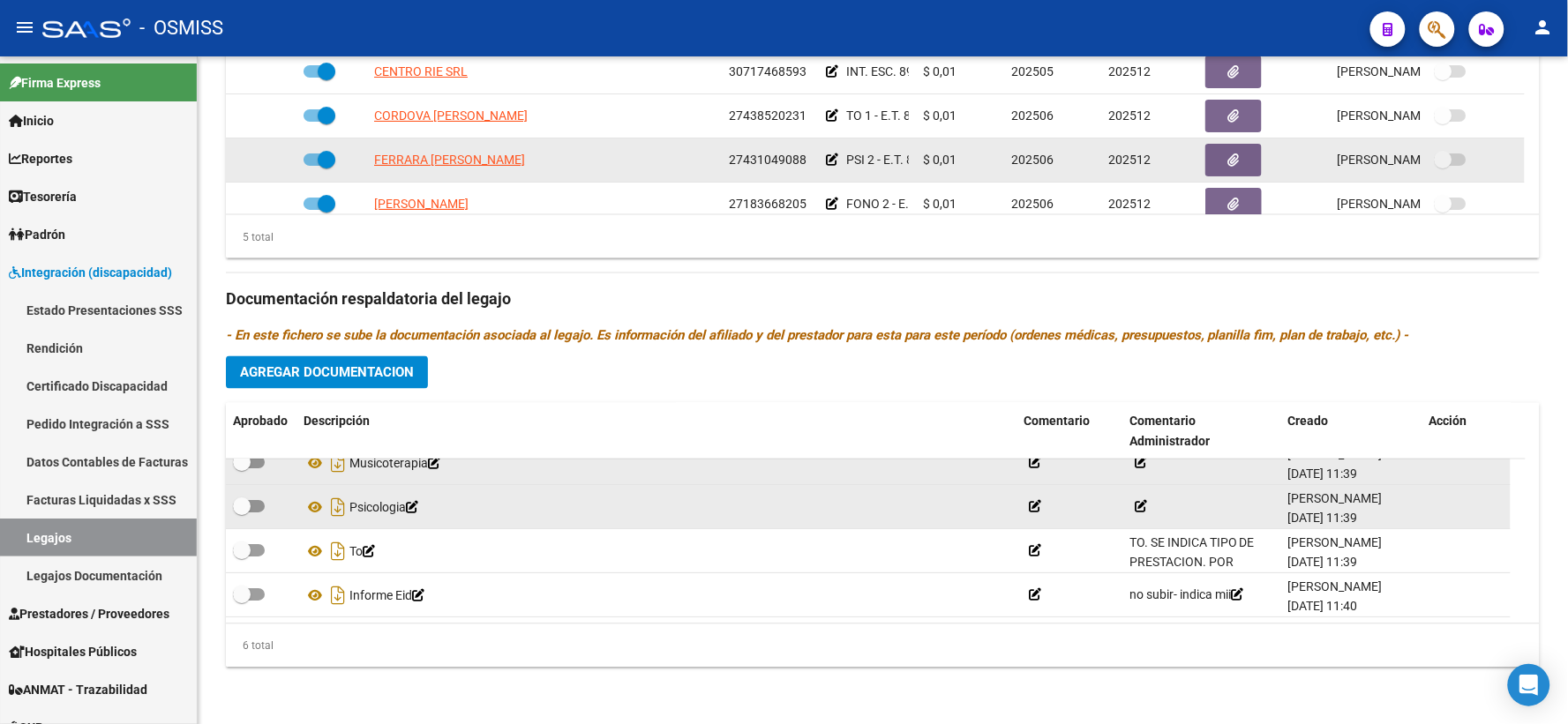
scroll to position [62, 0]
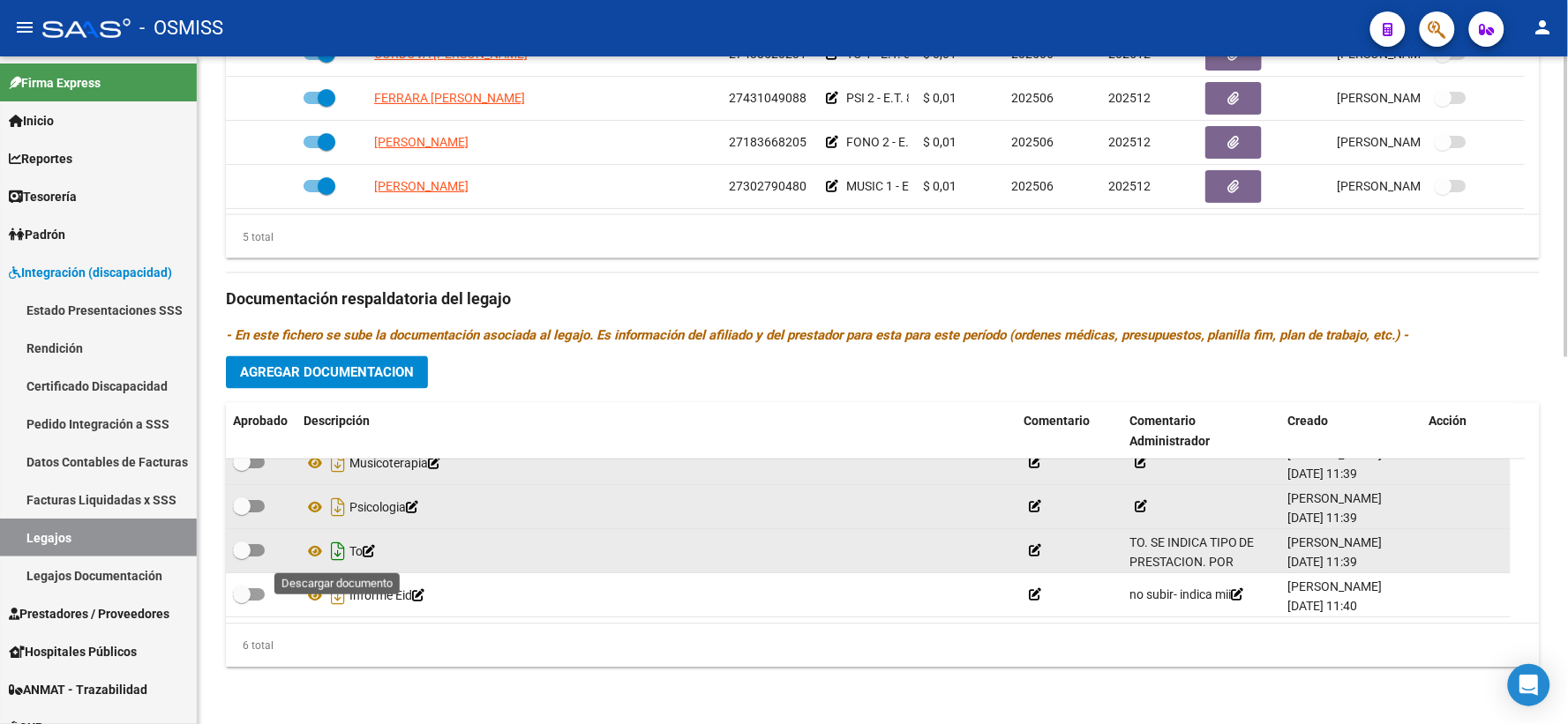
click at [338, 550] on icon "Descargar documento" at bounding box center [338, 553] width 22 height 28
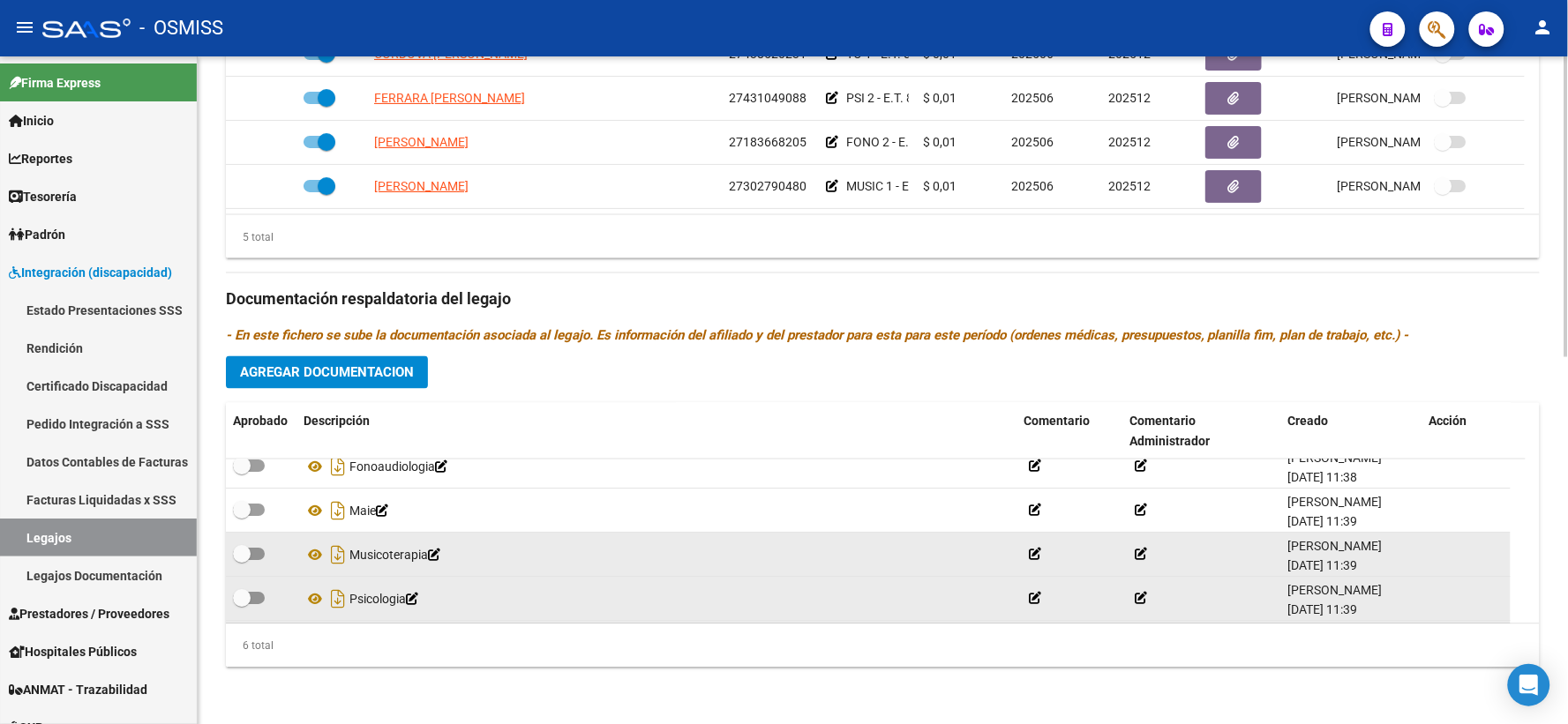
scroll to position [0, 0]
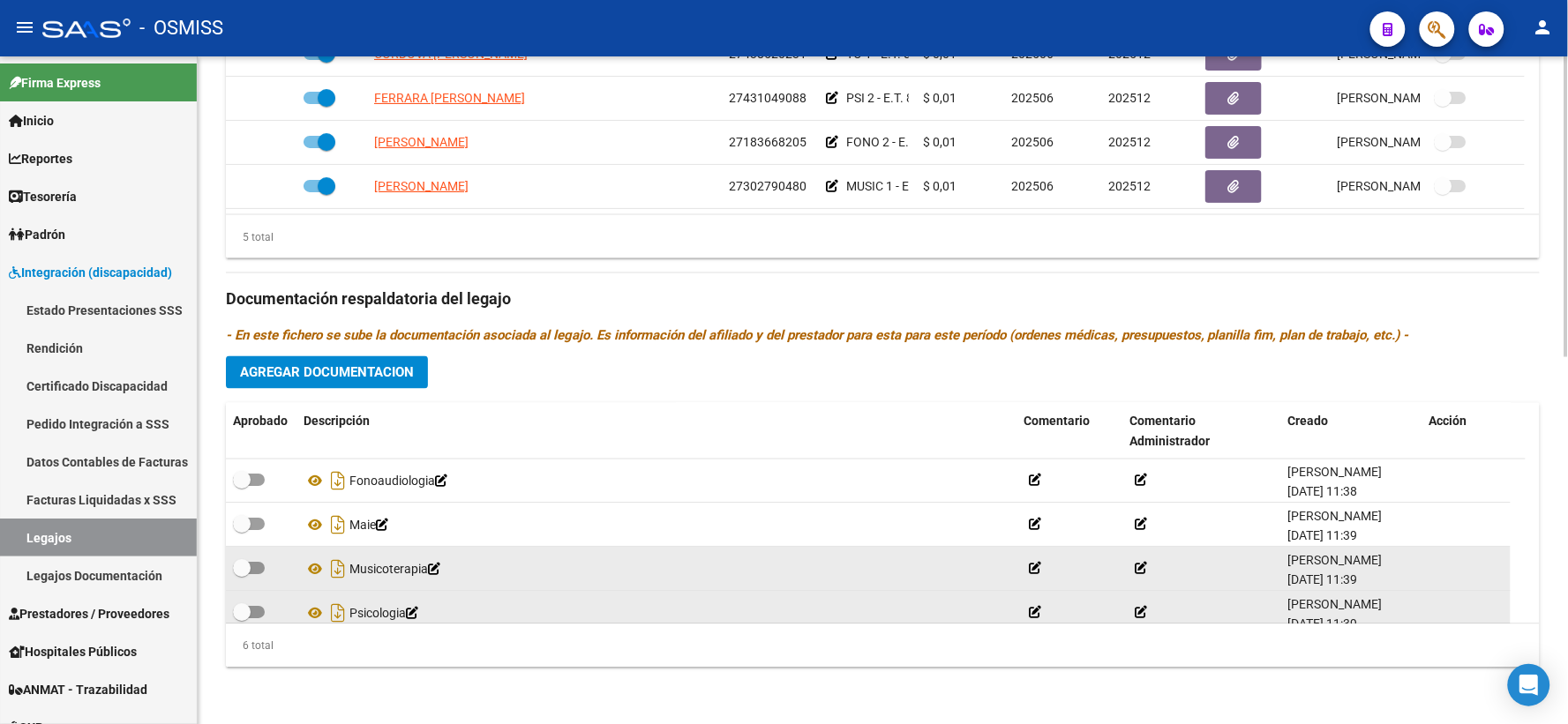
click at [301, 375] on span "Agregar Documentacion" at bounding box center [327, 373] width 174 height 16
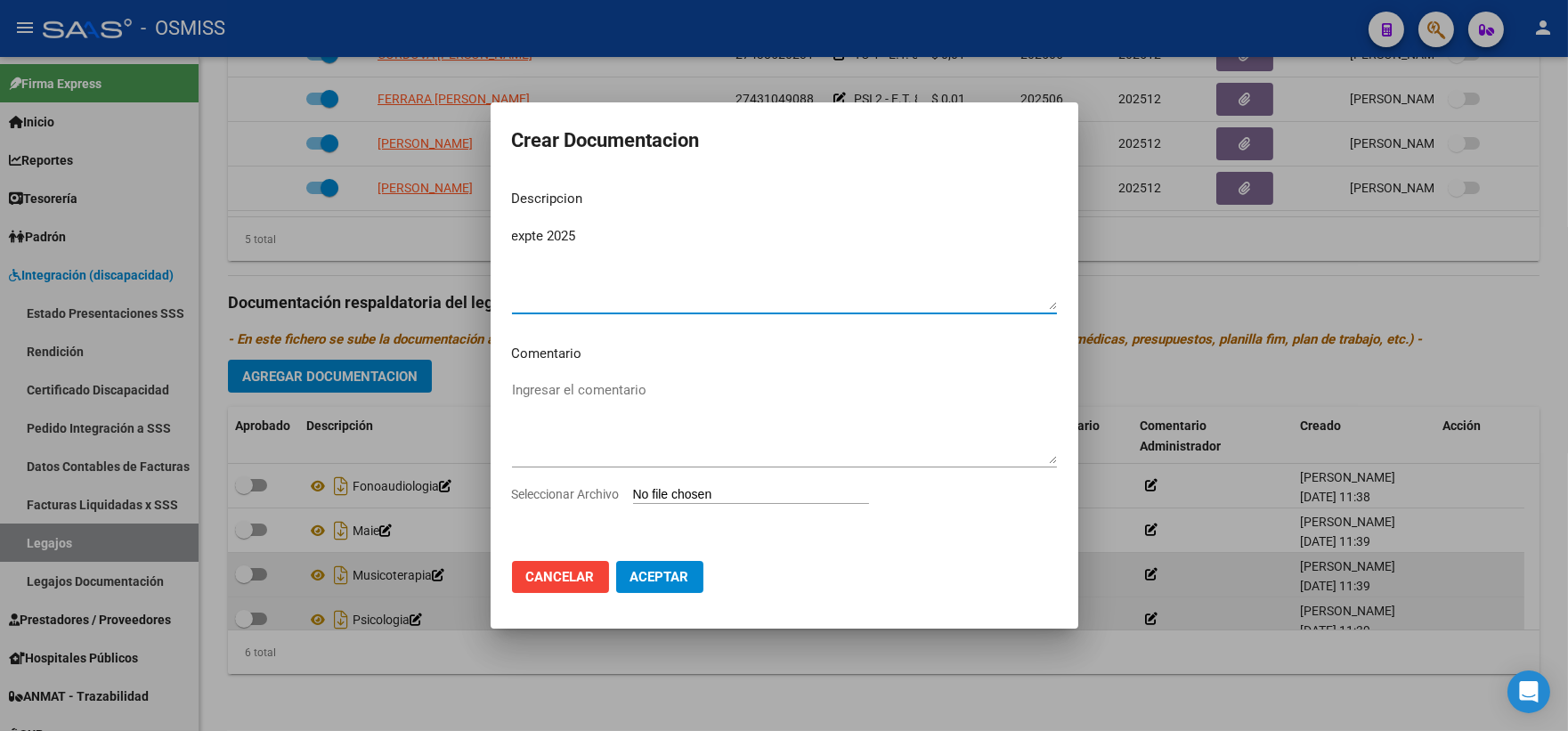
type textarea "expte 2025"
type input "C:\fakepath\ilovepdf_merged_compressed - 2025-10-09T120743.034.pdf"
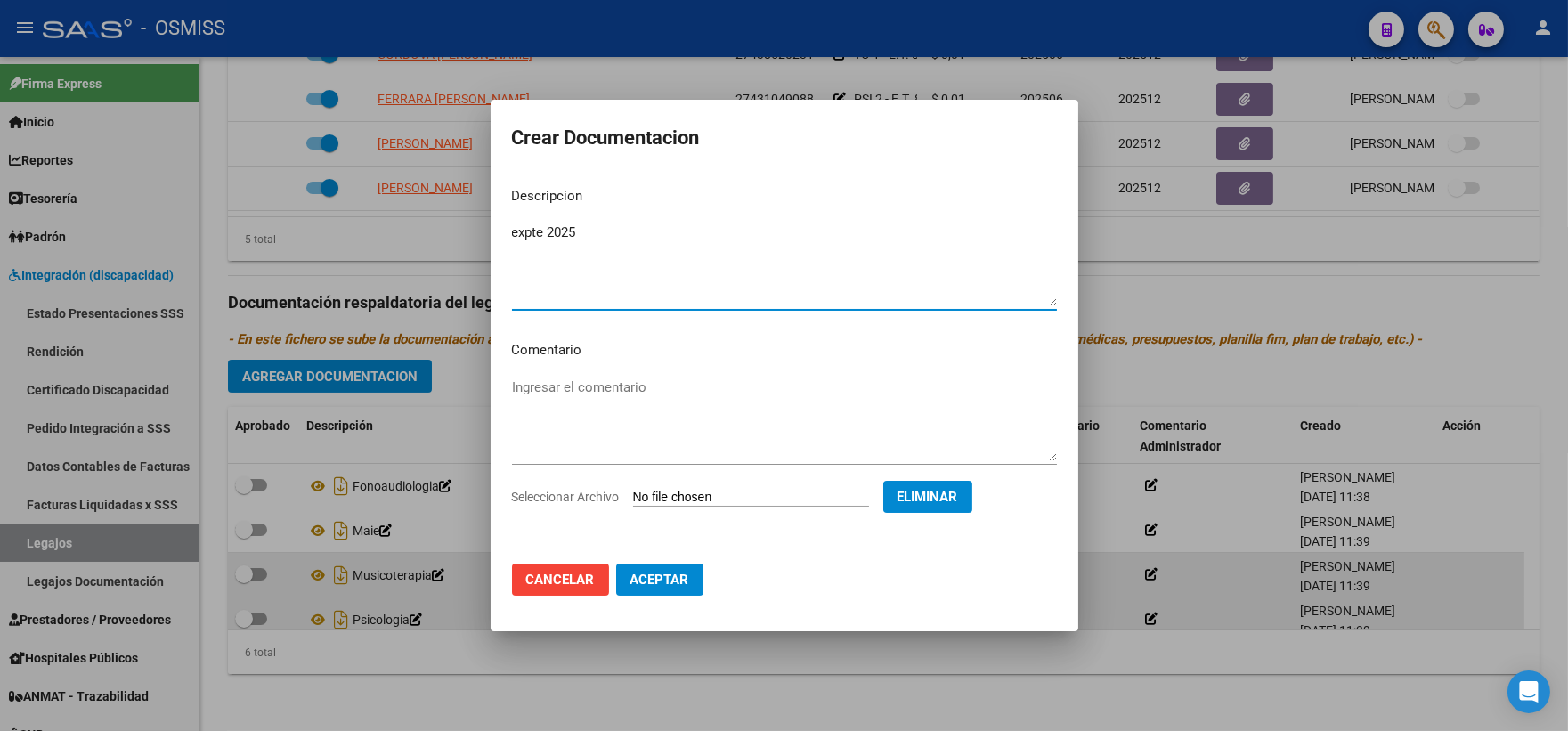
click at [654, 585] on span "Aceptar" at bounding box center [660, 580] width 59 height 16
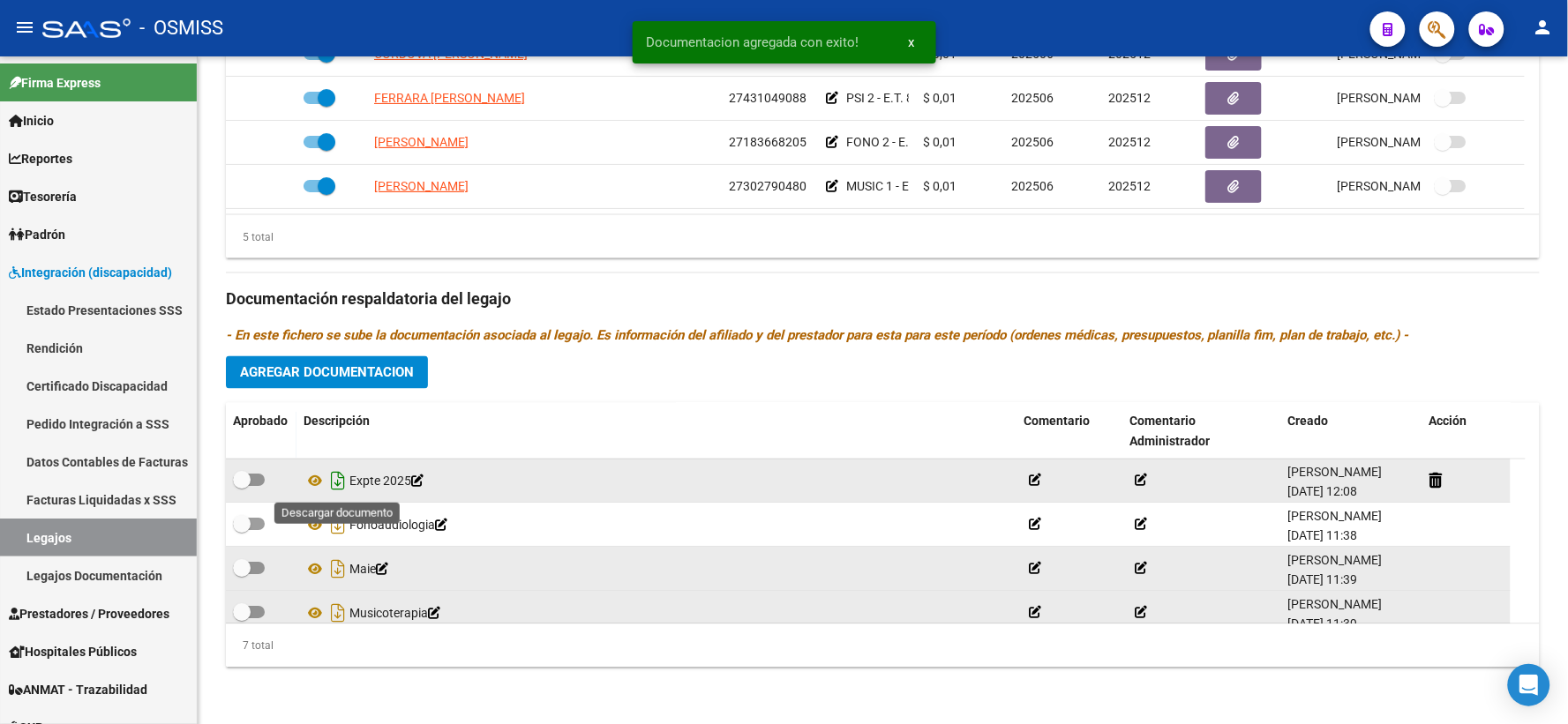
click at [333, 487] on icon "Descargar documento" at bounding box center [338, 481] width 22 height 28
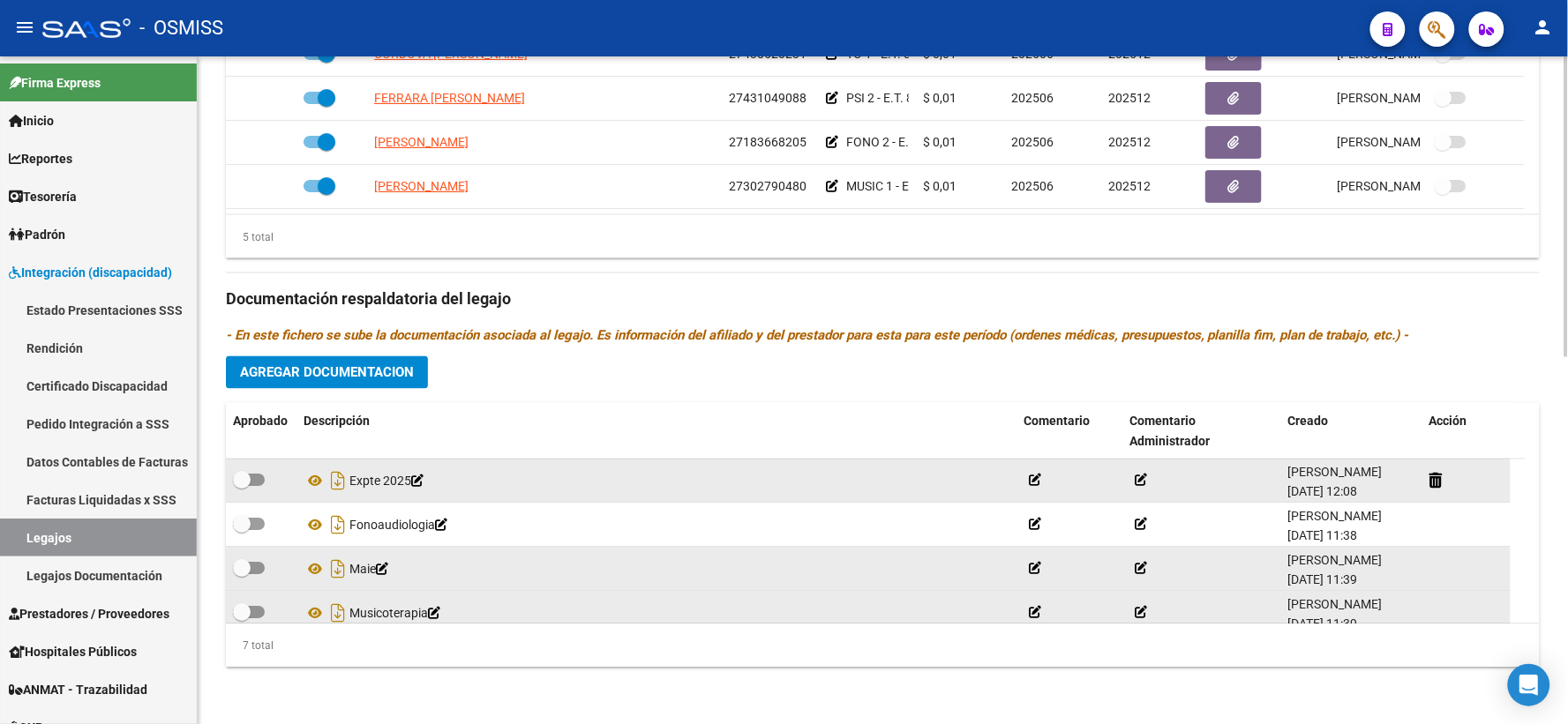
click at [1516, 313] on div "Prestadores asociados al legajo Agregar Prestador Aprobado Prestador CUIT Comen…" at bounding box center [882, 288] width 1314 height 788
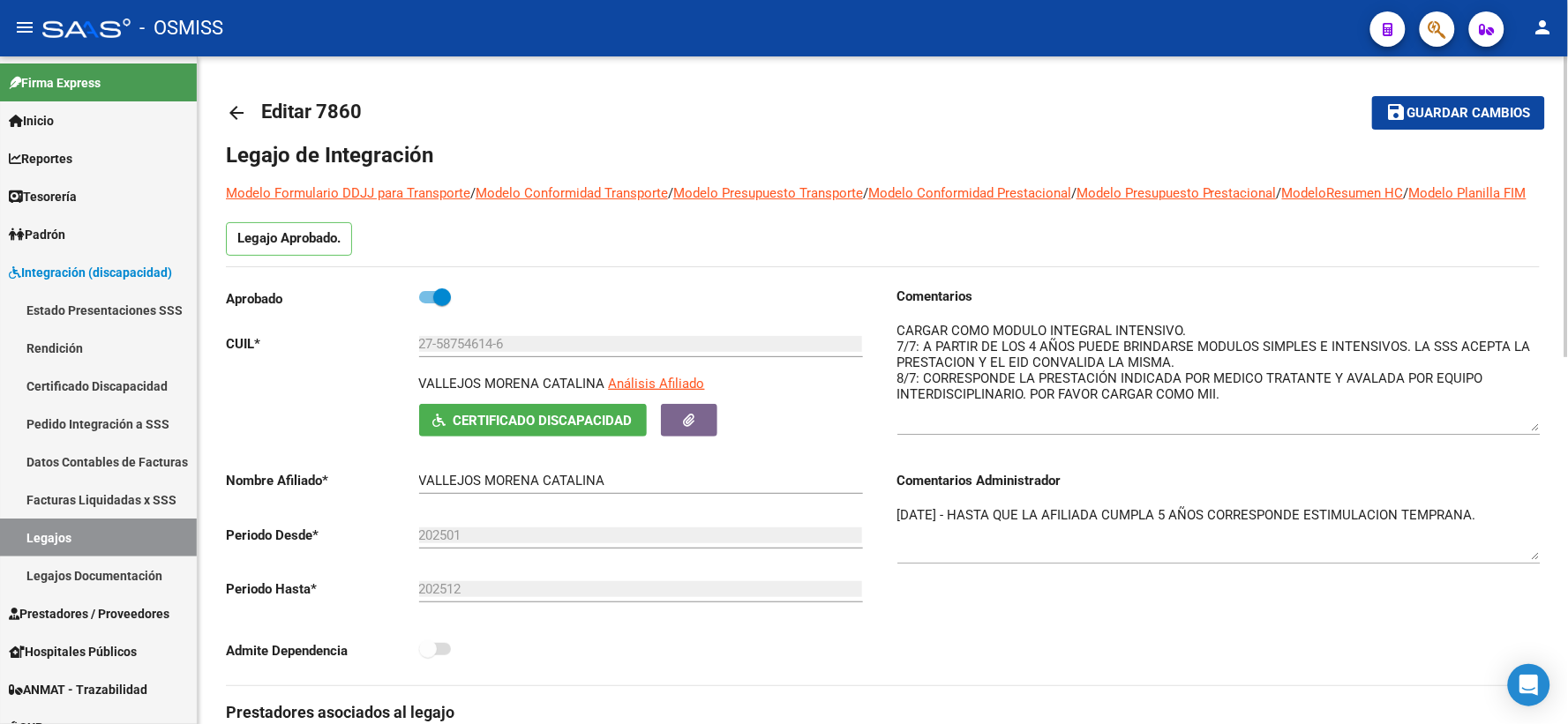
click at [1442, 111] on span "Guardar cambios" at bounding box center [1470, 113] width 124 height 16
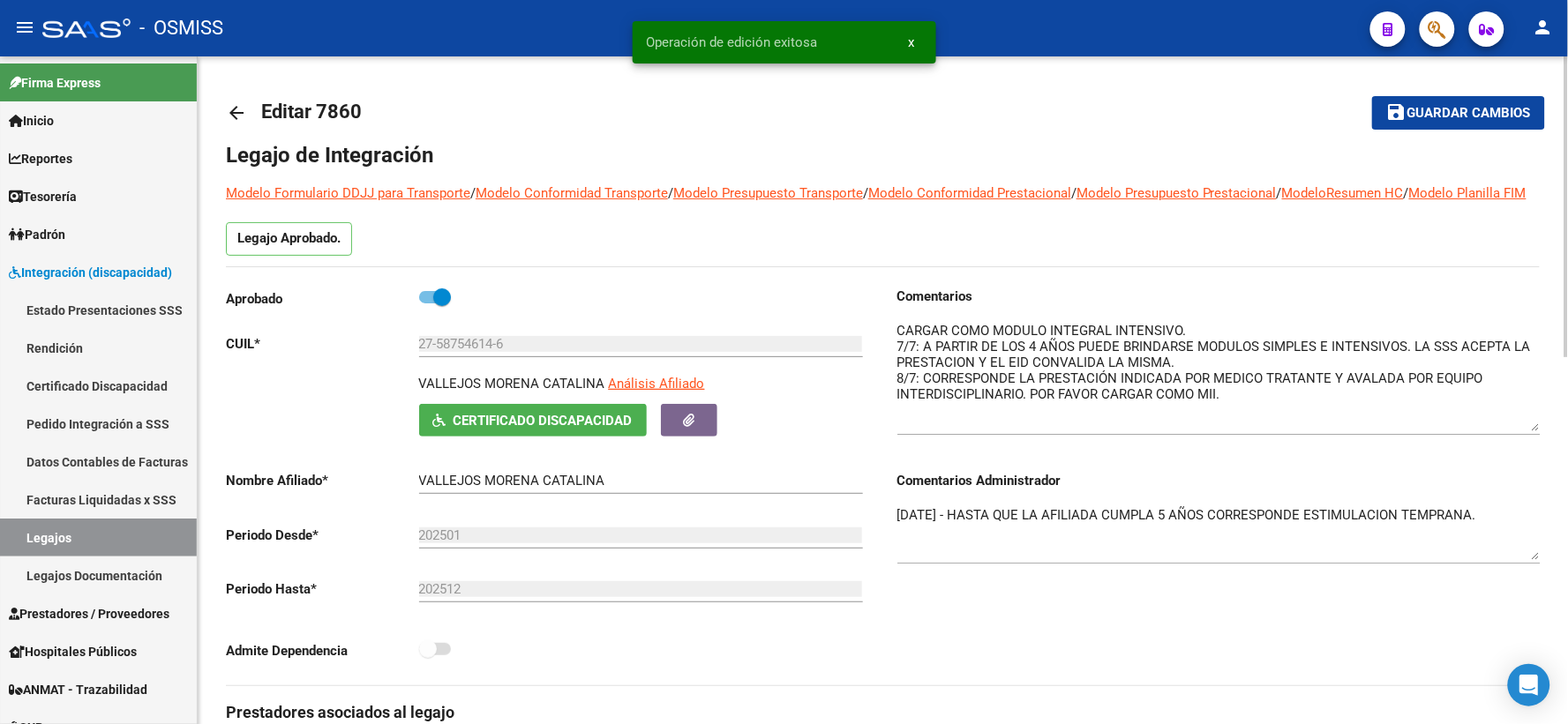
click at [228, 112] on mat-icon "arrow_back" at bounding box center [236, 112] width 22 height 22
